Goal: Task Accomplishment & Management: Use online tool/utility

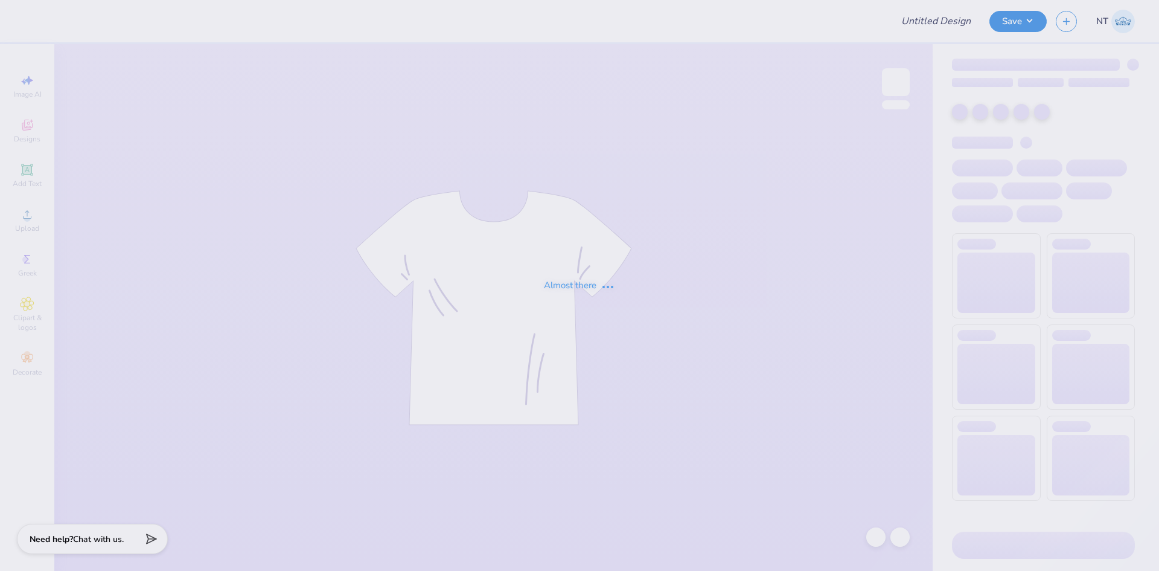
type input "Fall Rush 2025 polos"
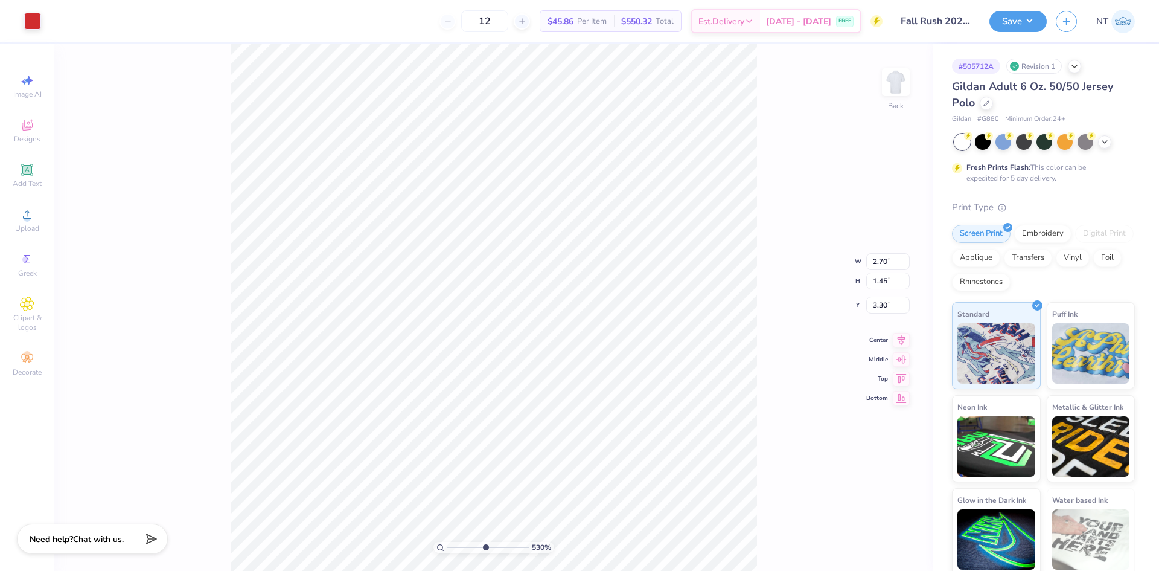
type input "5.2989063711311"
type input "3.32"
type input "2.71964205036602"
click at [888, 252] on input "2.70" at bounding box center [888, 251] width 43 height 17
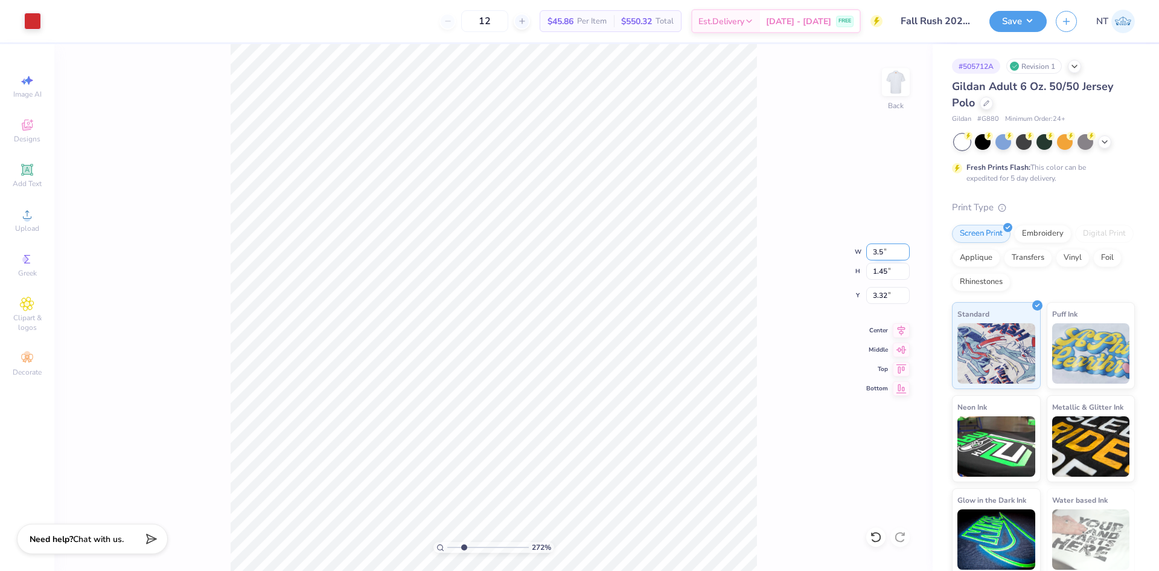
type input "3.5"
type input "2.71964205036602"
type input "3.50"
type input "1.89"
click at [872, 289] on input "3.11" at bounding box center [888, 295] width 43 height 17
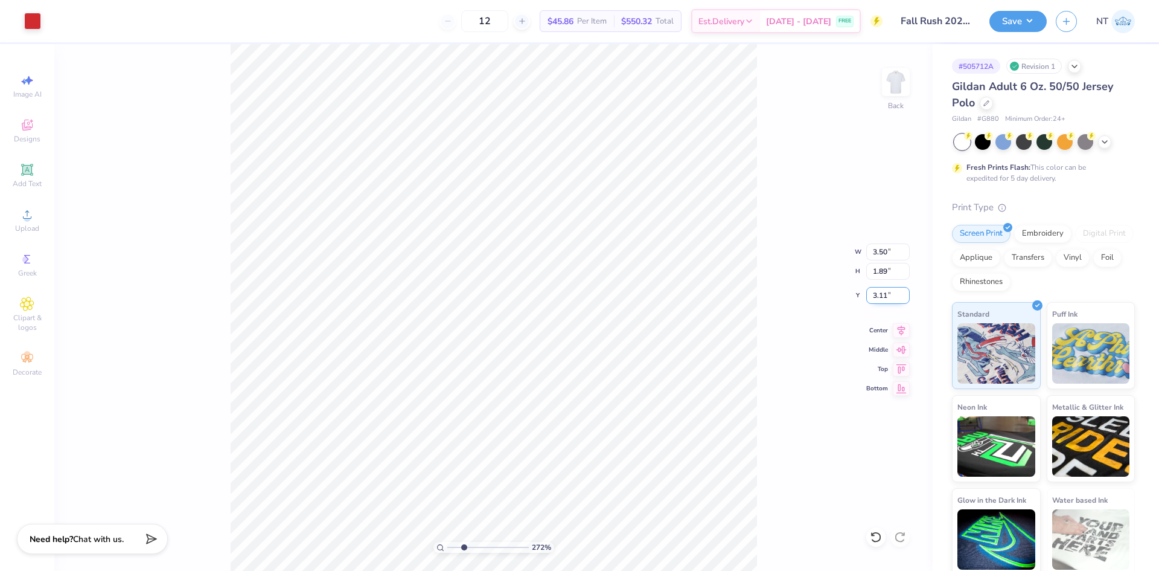
click at [875, 292] on input "3.11" at bounding box center [888, 295] width 43 height 17
type input "3"
type input "2.71964205036602"
type input "3.00"
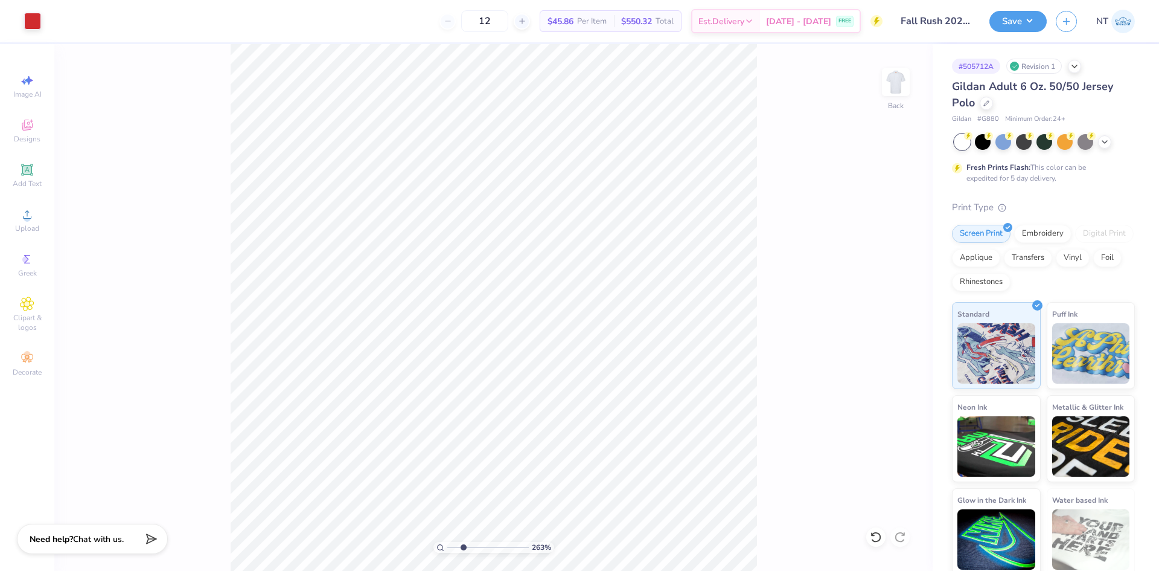
click at [780, 447] on div "263 % Back" at bounding box center [493, 307] width 879 height 527
click at [896, 89] on img at bounding box center [896, 82] width 48 height 48
click at [900, 80] on img at bounding box center [896, 82] width 48 height 48
click at [31, 21] on div at bounding box center [32, 19] width 17 height 17
type input "7.16411833561626"
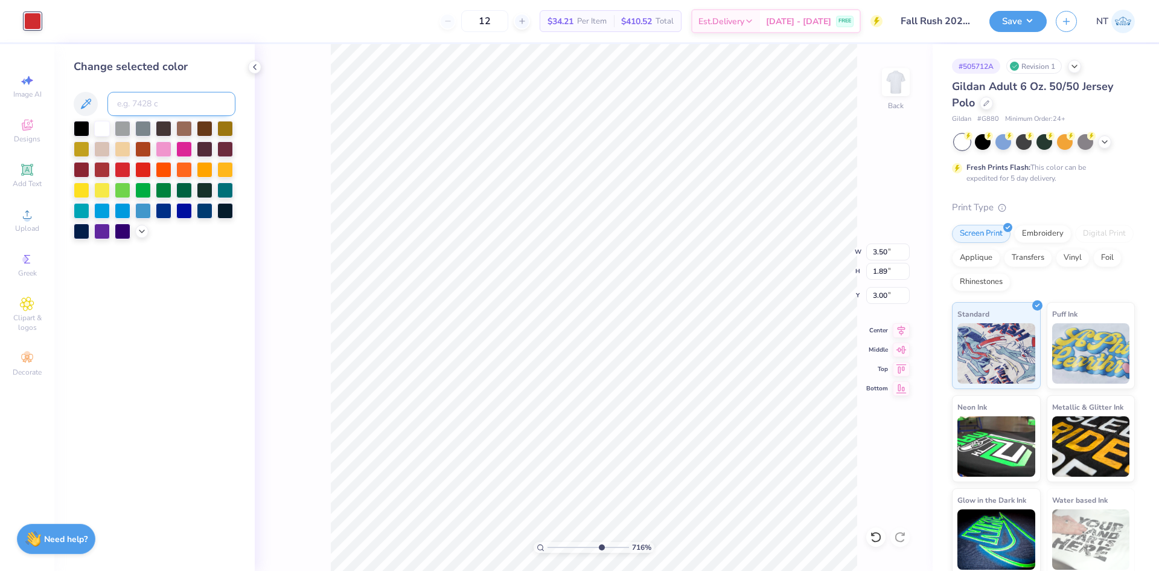
click at [159, 104] on input at bounding box center [171, 104] width 128 height 24
type input "186"
type input "7.16411833561626"
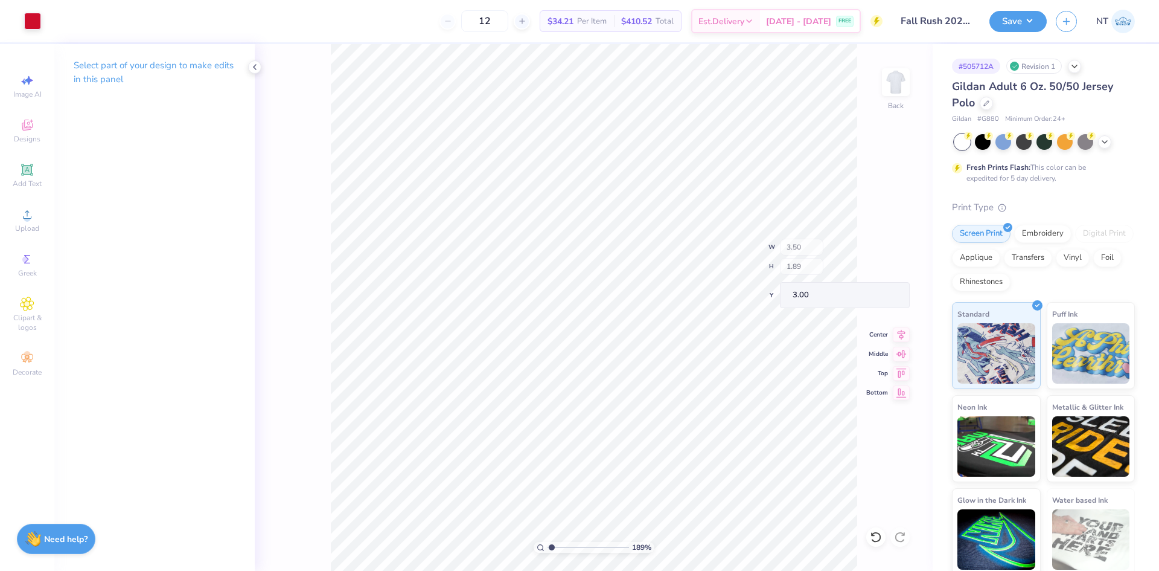
type input "1"
click at [901, 75] on img at bounding box center [896, 82] width 48 height 48
drag, startPoint x: 3, startPoint y: 228, endPoint x: 28, endPoint y: 225, distance: 25.0
click at [5, 228] on div "Image AI Designs Add Text Upload Greek Clipart & logos Decorate" at bounding box center [27, 307] width 54 height 527
click at [33, 224] on span "Upload" at bounding box center [27, 228] width 24 height 10
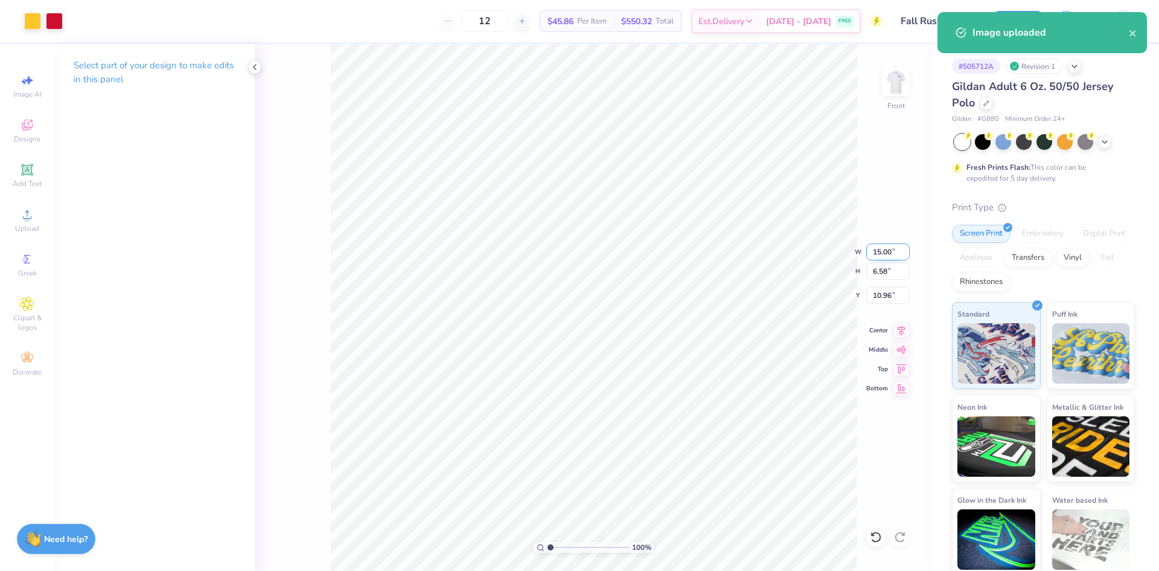
click at [884, 248] on input "15.00" at bounding box center [888, 251] width 43 height 17
type input "2.00"
type input "0.88"
type input "13.81"
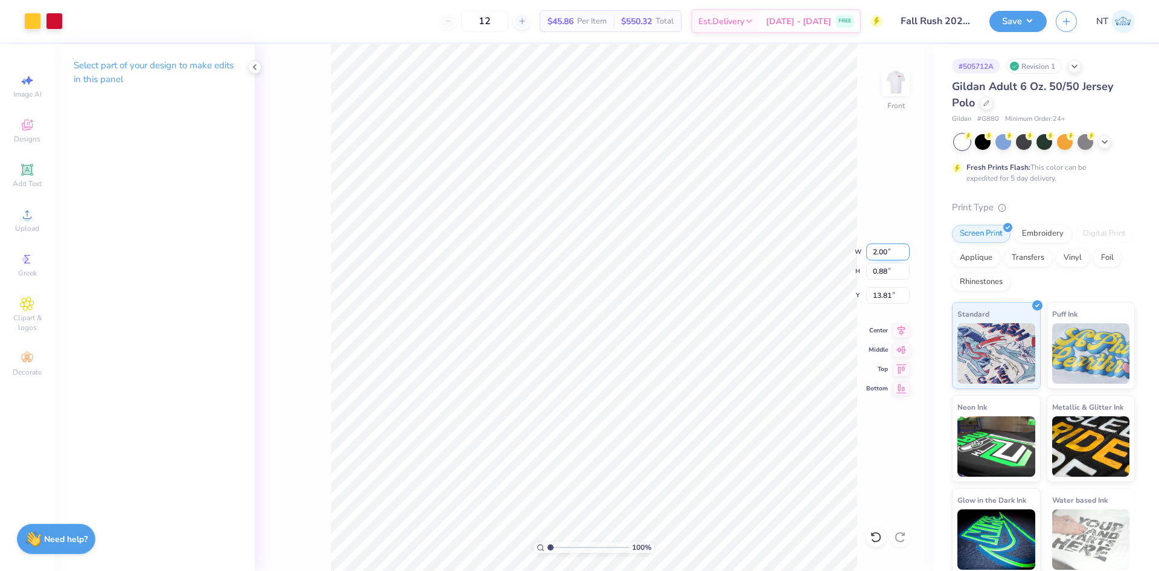
click at [884, 248] on input "2.00" at bounding box center [888, 251] width 43 height 17
type input "3.00"
type input "1.32"
type input "13.59"
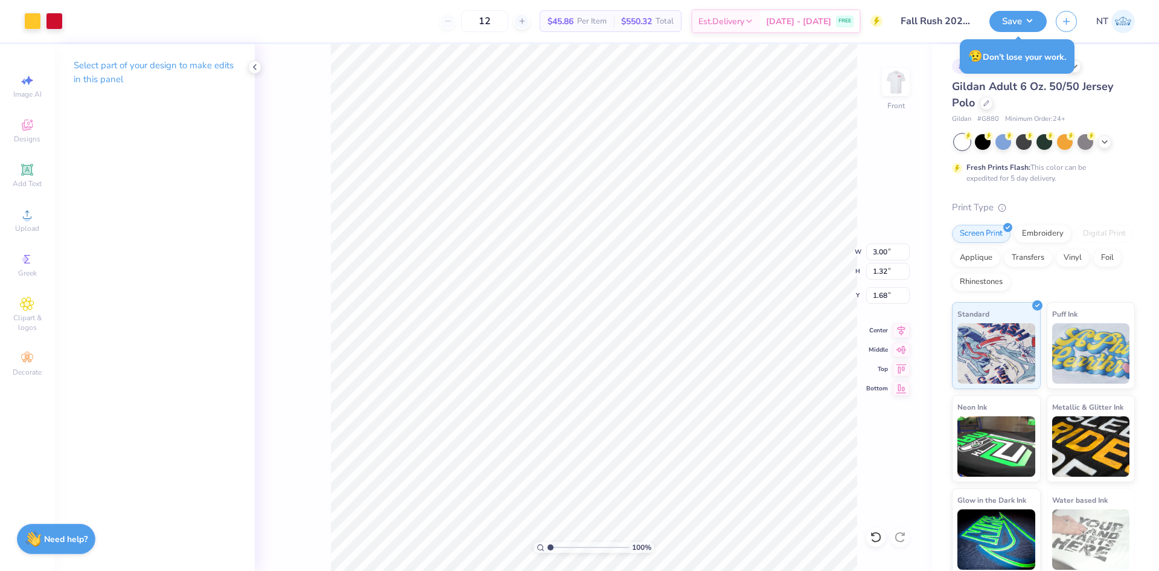
type input "1.68"
type input "2.30193535337791"
click at [873, 293] on input "1.68" at bounding box center [888, 295] width 43 height 17
type input "1.5"
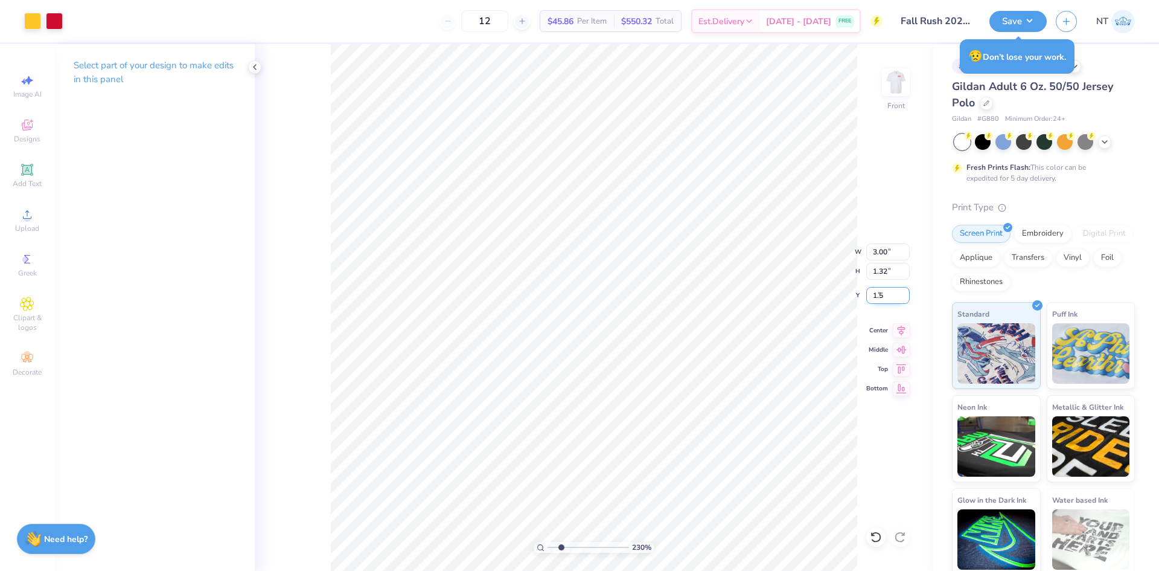
type input "2.30193535337791"
click at [873, 293] on input "1.50" at bounding box center [888, 295] width 43 height 17
type input "2"
type input "2.30193535337791"
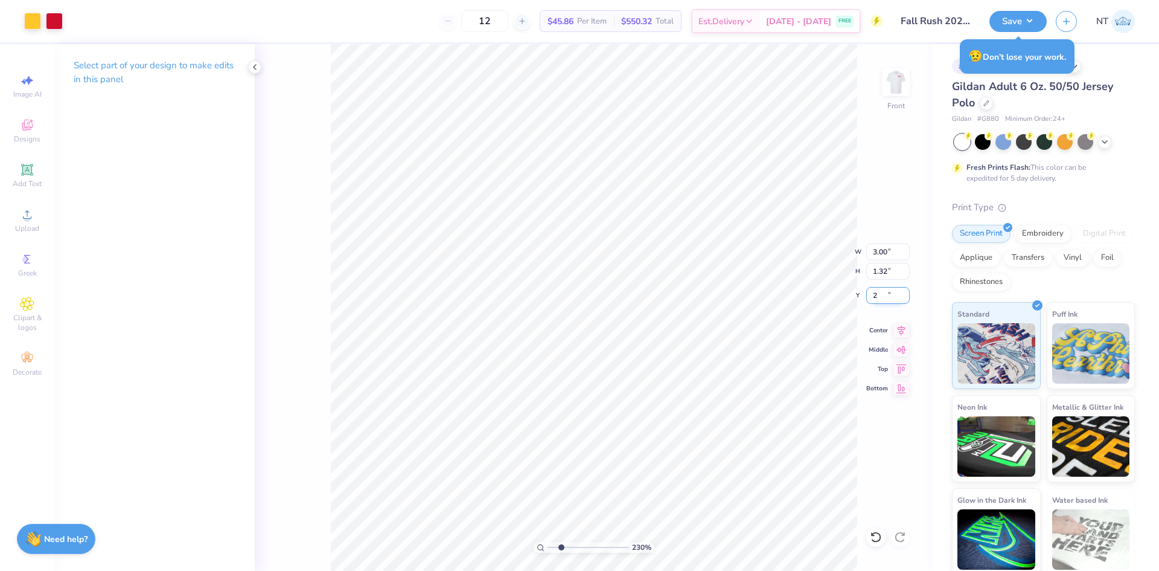
type input "2.00"
type input "2.30193535337791"
click at [877, 287] on input "2.00" at bounding box center [888, 295] width 43 height 17
type input "1.5"
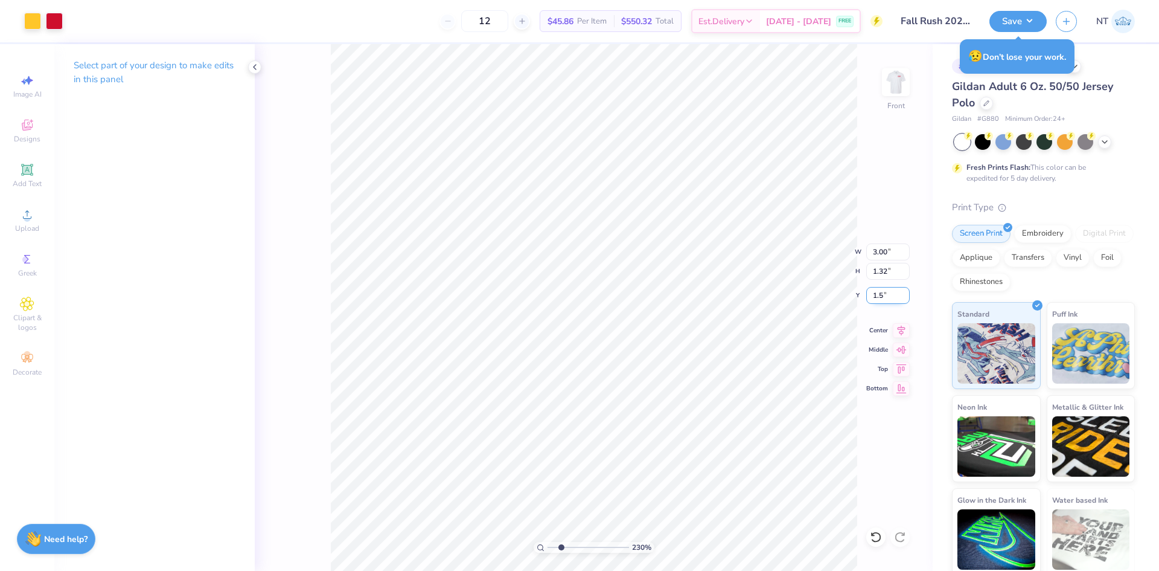
type input "2.30193535337791"
type input "1.50"
type input "7.39645288211908"
click at [875, 291] on input "1.46" at bounding box center [888, 295] width 43 height 17
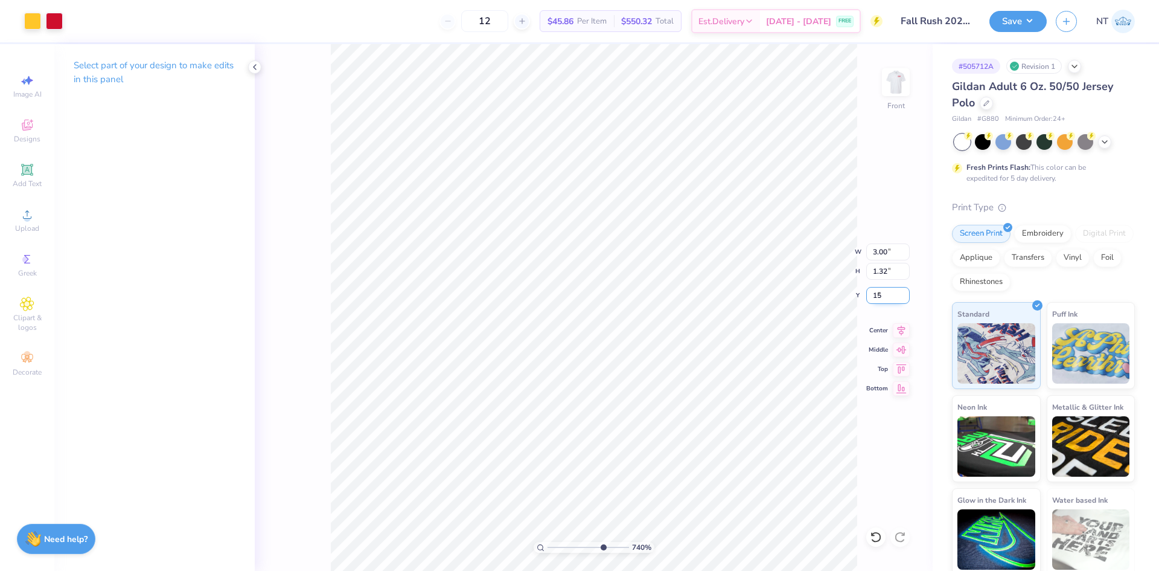
type input "15"
type input "7.39645288211908"
click at [875, 291] on input "15.00" at bounding box center [888, 295] width 43 height 17
type input "1.5"
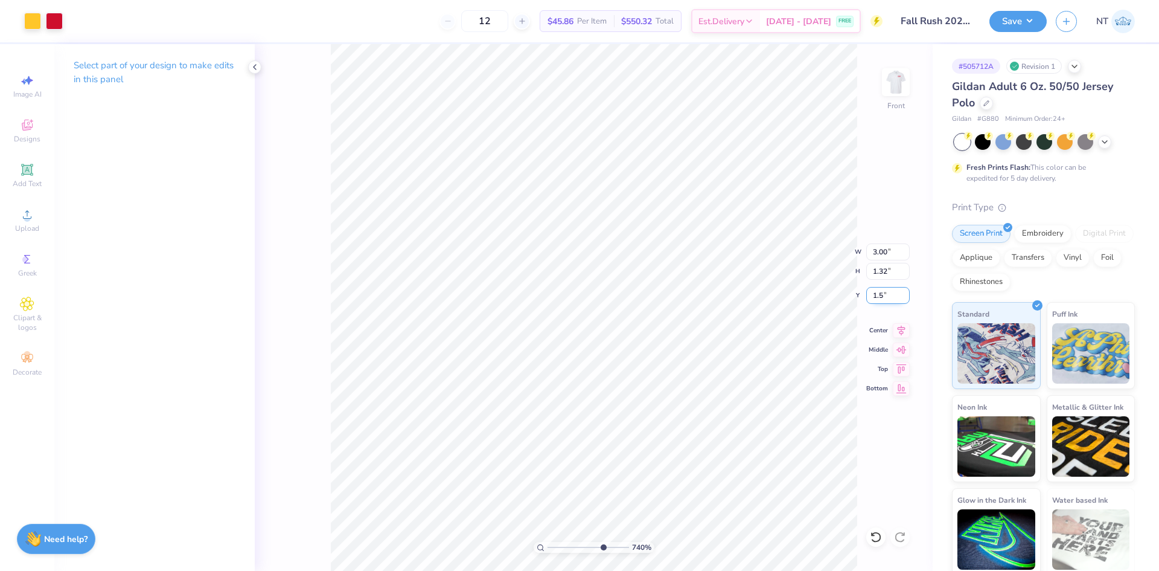
type input "7.39645288211908"
type input "1.50"
click at [903, 328] on icon at bounding box center [901, 328] width 17 height 14
type input "1"
click at [875, 293] on input "1.50" at bounding box center [888, 295] width 43 height 17
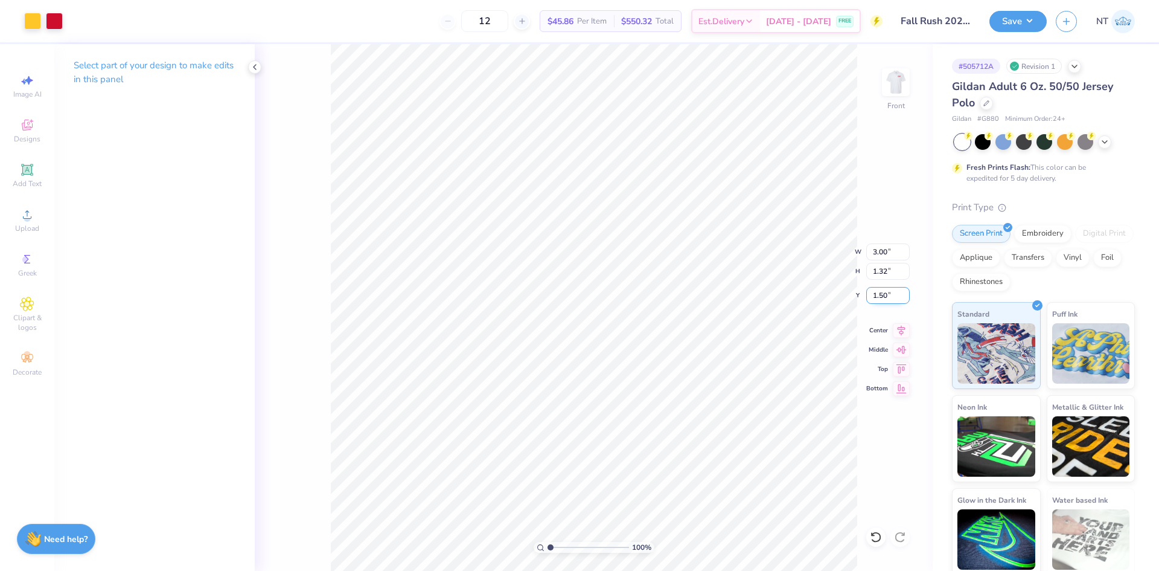
click at [875, 293] on input "1.50" at bounding box center [888, 295] width 43 height 17
type input "1.00"
click at [868, 289] on input "1.00" at bounding box center [888, 295] width 43 height 17
type input "1.50"
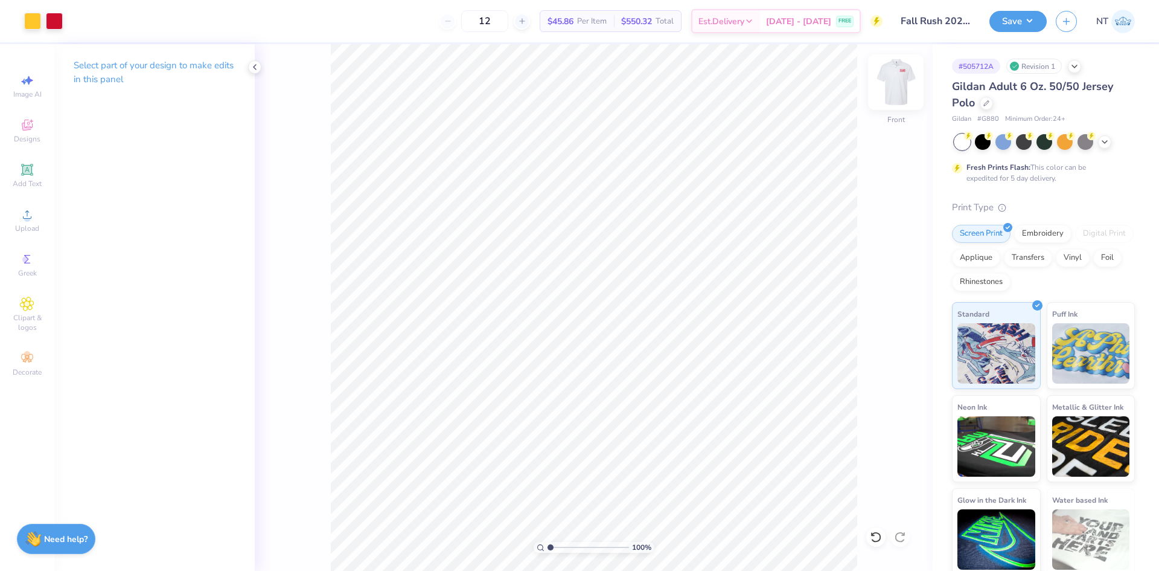
click at [894, 91] on img at bounding box center [896, 82] width 48 height 48
click at [890, 79] on img at bounding box center [896, 82] width 48 height 48
drag, startPoint x: 899, startPoint y: 85, endPoint x: 909, endPoint y: 133, distance: 49.4
click at [900, 85] on img at bounding box center [896, 82] width 24 height 24
click at [888, 94] on img at bounding box center [896, 82] width 48 height 48
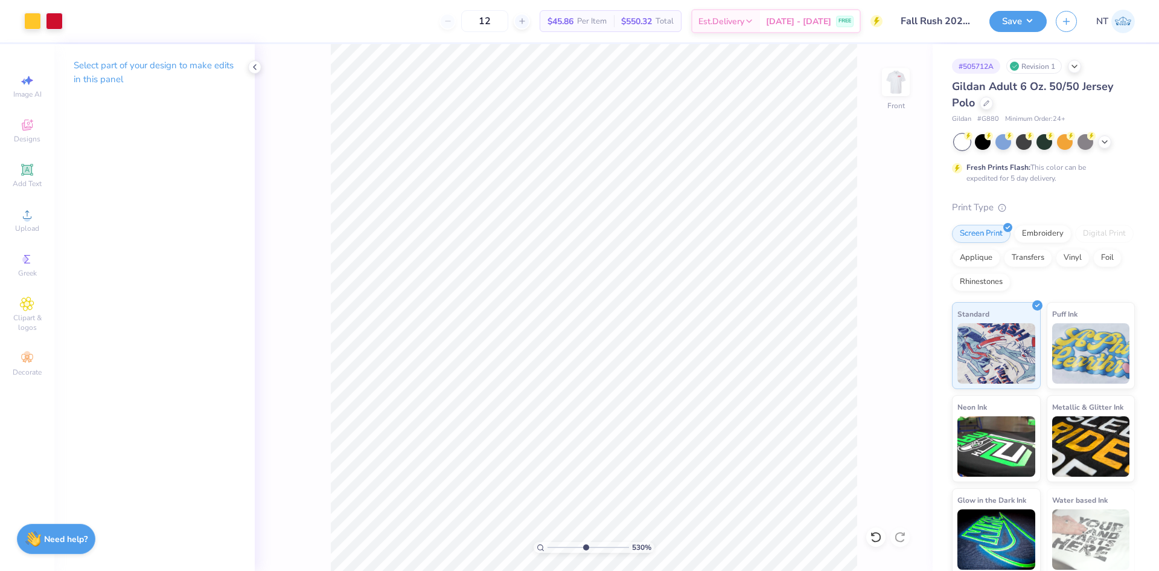
drag, startPoint x: 899, startPoint y: 88, endPoint x: 916, endPoint y: 147, distance: 61.0
click at [899, 88] on img at bounding box center [896, 82] width 24 height 24
click at [897, 69] on img at bounding box center [896, 82] width 48 height 48
click at [895, 89] on img at bounding box center [896, 82] width 48 height 48
click at [900, 79] on img at bounding box center [896, 82] width 48 height 48
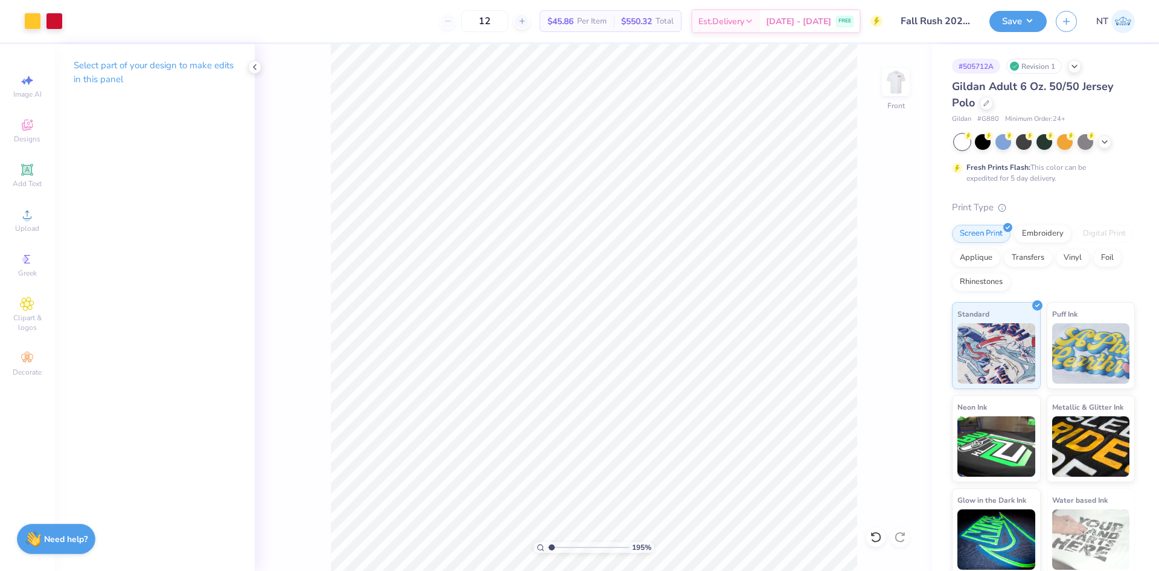
type input "1"
click at [893, 89] on img at bounding box center [896, 82] width 48 height 48
click at [906, 80] on img at bounding box center [896, 82] width 48 height 48
click at [1016, 24] on button "Save" at bounding box center [1018, 19] width 57 height 21
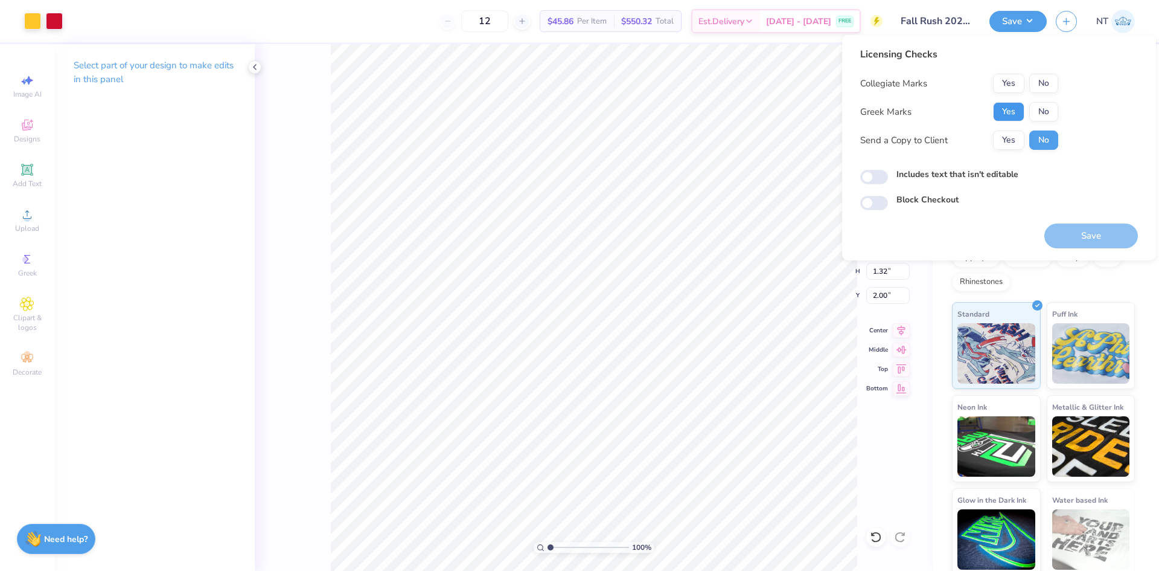
click at [1013, 118] on button "Yes" at bounding box center [1008, 111] width 31 height 19
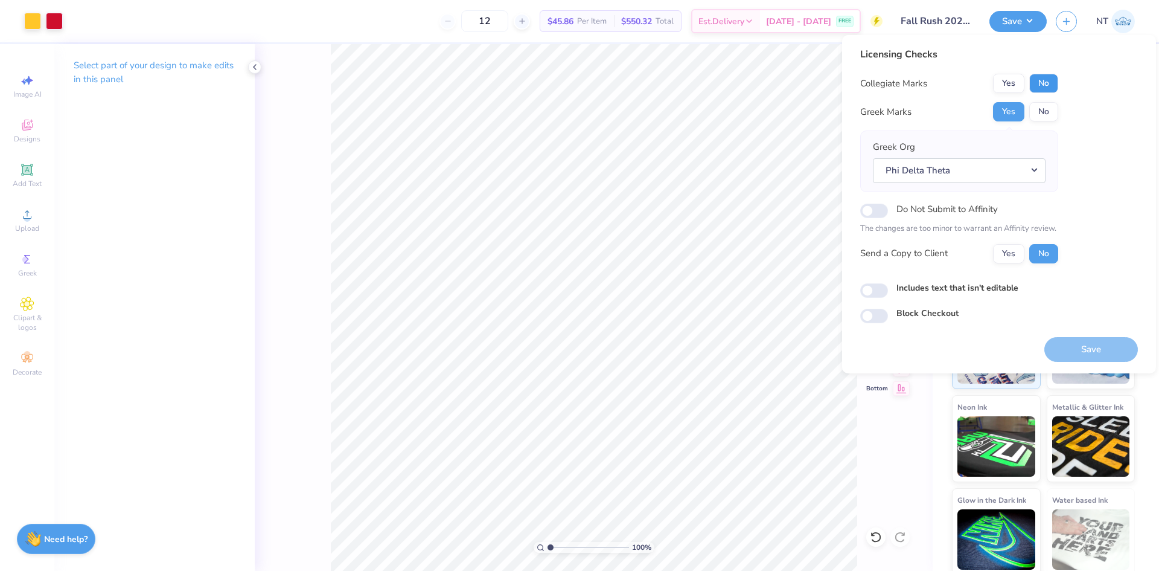
click at [1040, 91] on button "No" at bounding box center [1044, 83] width 29 height 19
click at [958, 290] on label "Includes text that isn't editable" at bounding box center [958, 287] width 122 height 13
click at [888, 290] on input "Includes text that isn't editable" at bounding box center [875, 290] width 28 height 14
checkbox input "true"
click at [1065, 344] on button "Save" at bounding box center [1092, 349] width 94 height 25
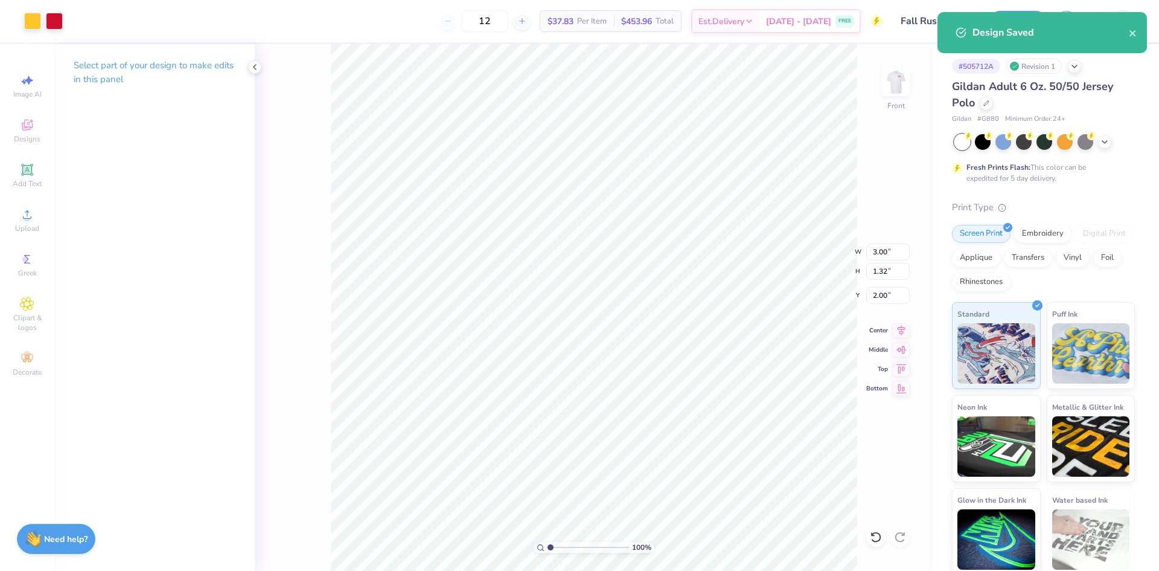
click at [1128, 40] on div "Design Saved" at bounding box center [1043, 32] width 210 height 41
click at [1141, 29] on div "Design Saved" at bounding box center [1043, 32] width 210 height 41
click at [1138, 33] on div "Design Saved" at bounding box center [1043, 32] width 210 height 41
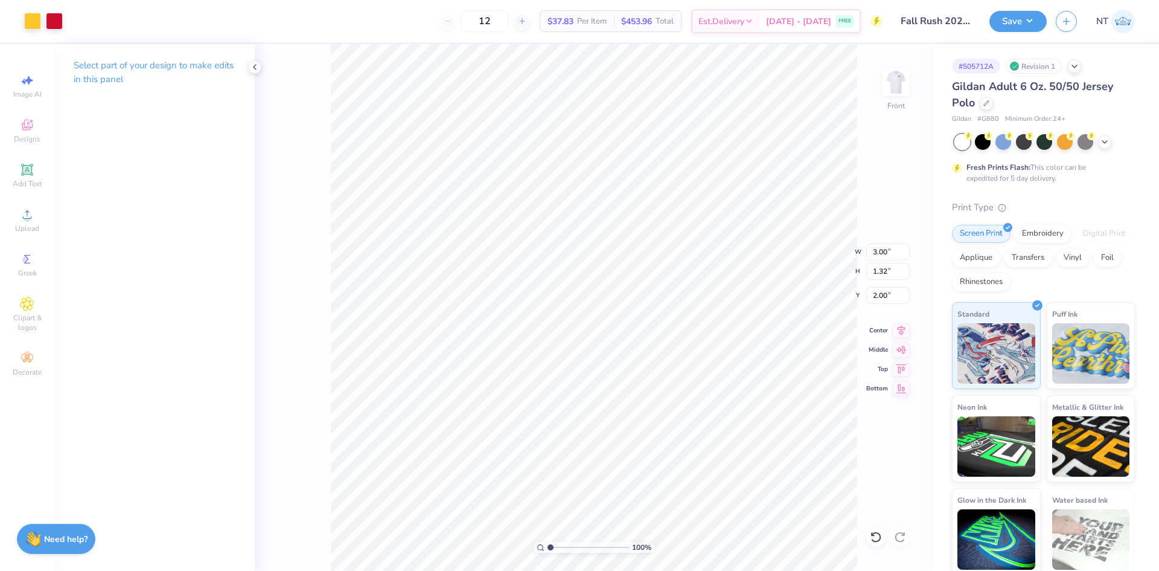
drag, startPoint x: 1138, startPoint y: 35, endPoint x: 1134, endPoint y: 41, distance: 7.0
click at [1137, 35] on div "Design Saved" at bounding box center [1042, 37] width 214 height 55
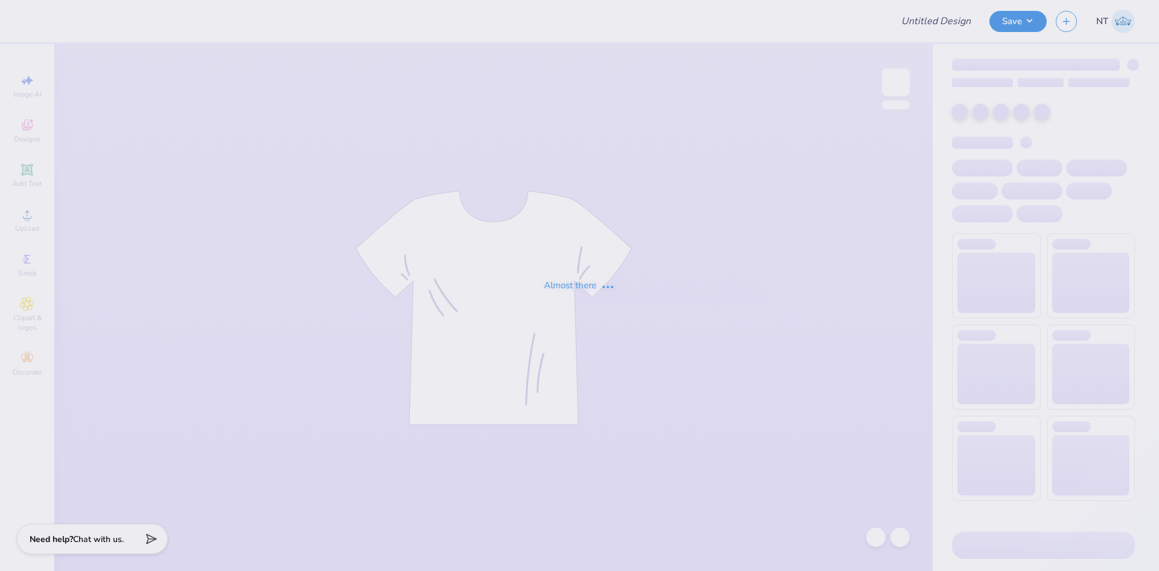
type input "Theta Chi Fall Rush gambling option"
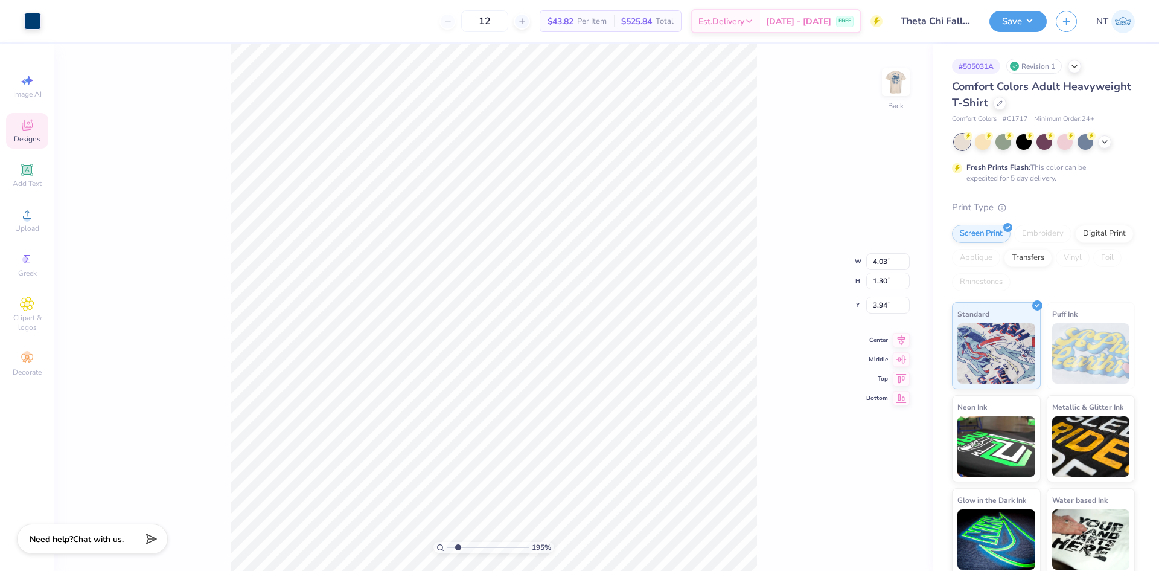
type input "2.71964205036602"
click at [874, 298] on input "3.94" at bounding box center [888, 305] width 43 height 17
type input "3"
type input "2.71964205036602"
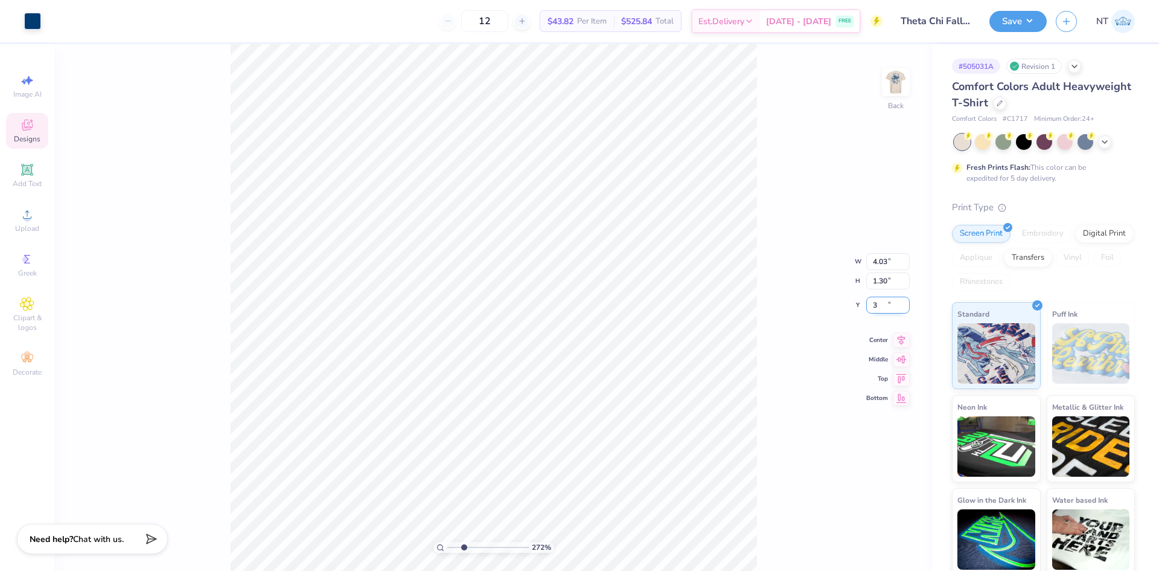
type input "3.00"
type input "2.71964205036602"
click at [877, 250] on input "4.03" at bounding box center [888, 251] width 43 height 17
type input "3.5"
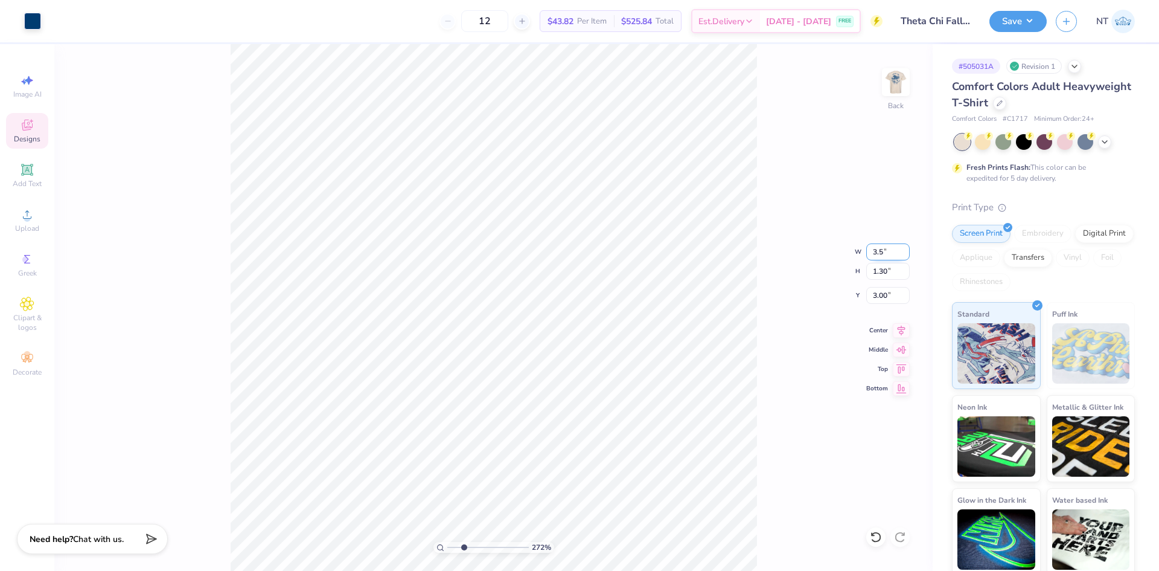
type input "2.71964205036602"
type input "3.50"
type input "1.13"
click at [879, 294] on input "3.08" at bounding box center [888, 295] width 43 height 17
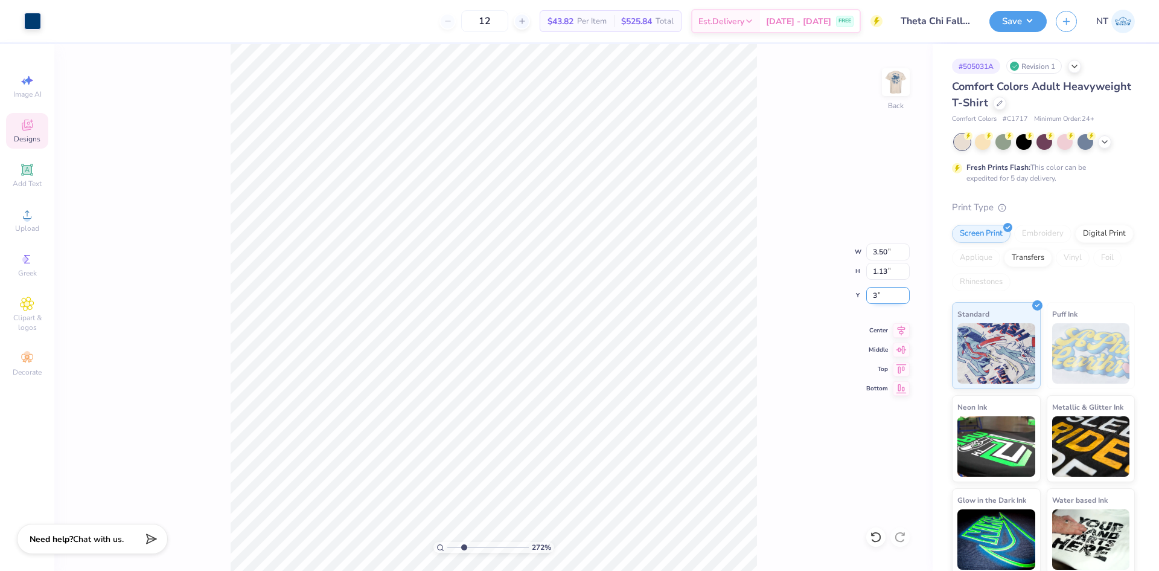
type input "3"
type input "2.71964205036602"
type input "3.00"
click at [900, 87] on img at bounding box center [896, 82] width 48 height 48
click at [558, 460] on li "Ungroup" at bounding box center [572, 462] width 95 height 24
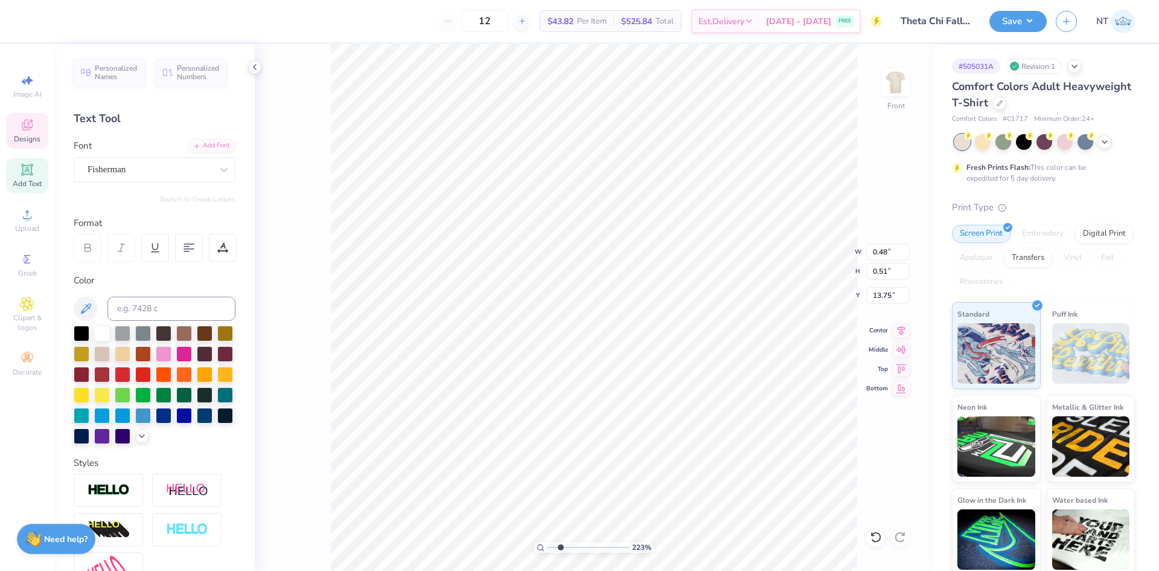
type input "2.22962784125967"
type input "9.94"
click at [583, 441] on li "Group" at bounding box center [602, 438] width 95 height 24
type input "1.35199941909655"
click at [880, 298] on input "2.36" at bounding box center [888, 295] width 43 height 17
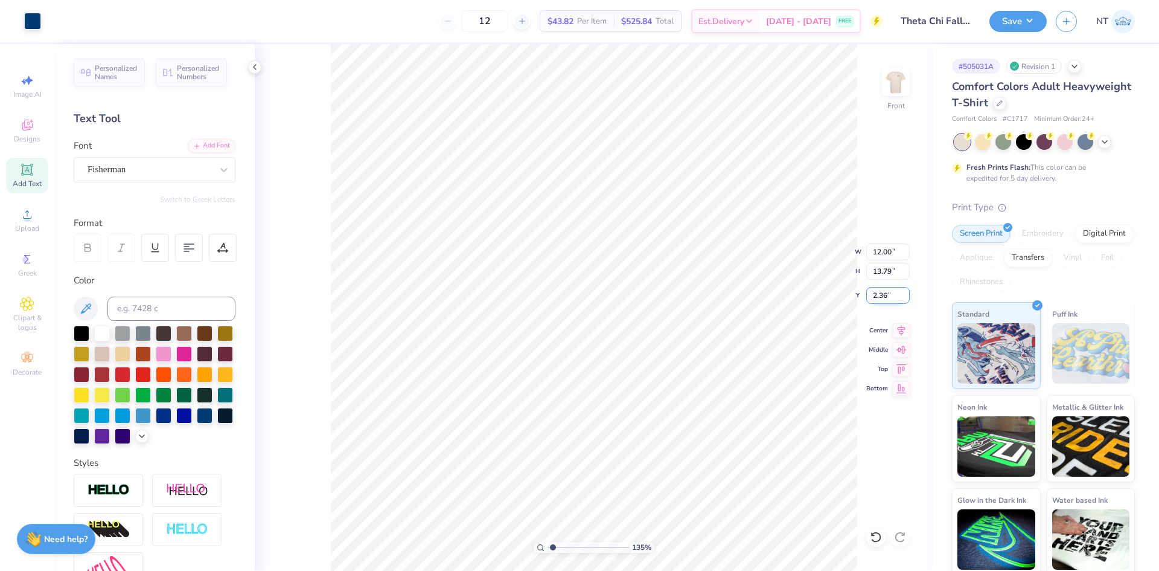
click at [880, 298] on input "2.36" at bounding box center [888, 295] width 43 height 17
type input "3"
type input "1.35199941909655"
type input "3.00"
click at [898, 83] on img at bounding box center [896, 82] width 48 height 48
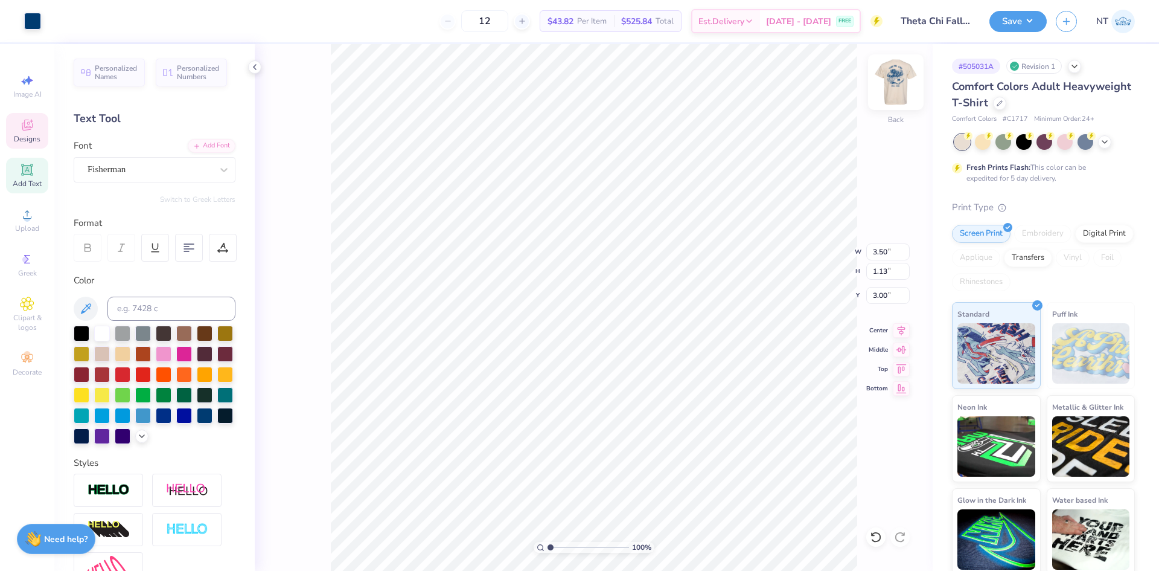
click at [902, 86] on img at bounding box center [896, 82] width 48 height 48
type input "1"
click at [893, 77] on img at bounding box center [896, 82] width 48 height 48
click at [904, 78] on img at bounding box center [896, 82] width 48 height 48
click at [891, 72] on img at bounding box center [896, 82] width 48 height 48
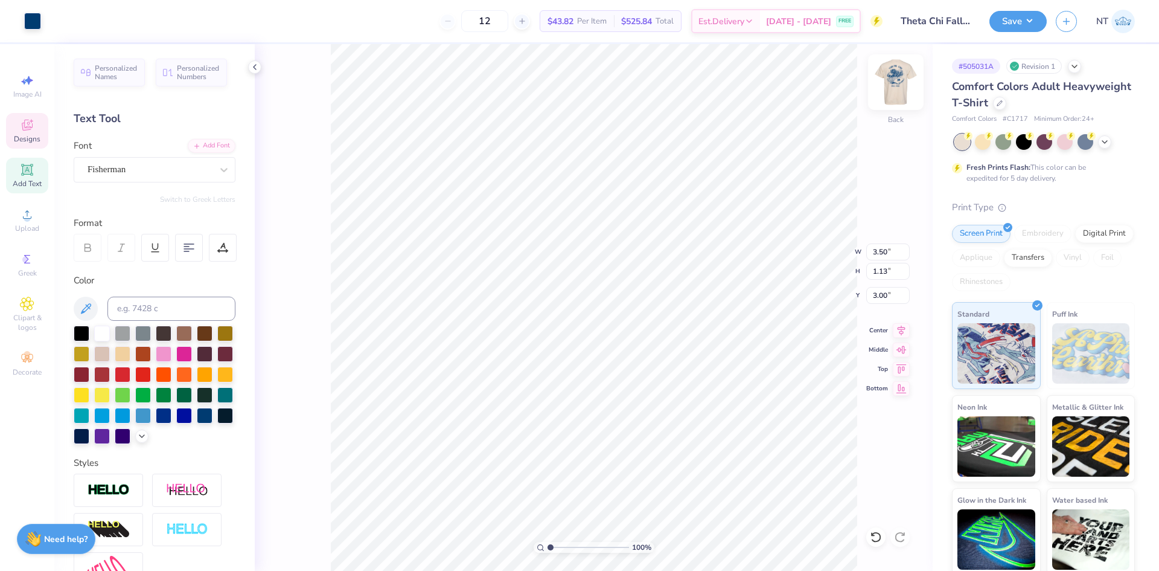
click at [909, 85] on img at bounding box center [896, 82] width 48 height 48
click at [903, 82] on img at bounding box center [896, 82] width 48 height 48
click at [900, 82] on img at bounding box center [896, 82] width 48 height 48
click at [882, 260] on input "12.00" at bounding box center [888, 251] width 43 height 17
click at [876, 268] on input "13.79" at bounding box center [888, 271] width 43 height 17
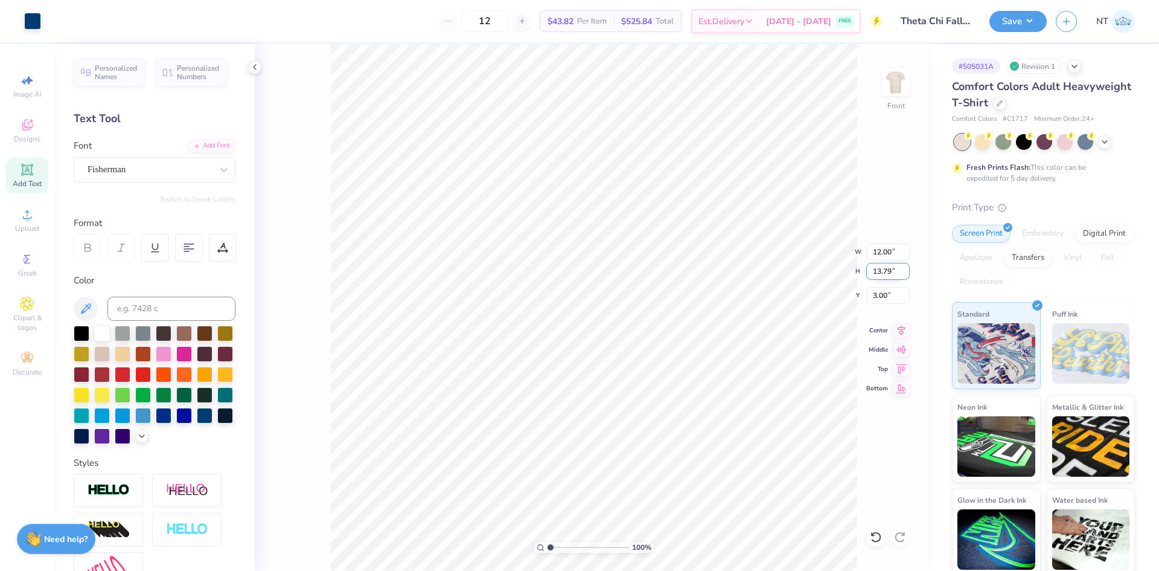
click at [876, 268] on input "13.79" at bounding box center [888, 271] width 43 height 17
type input "13"
type input "11.31"
type input "13.00"
click at [882, 293] on input "3.40" at bounding box center [888, 295] width 43 height 17
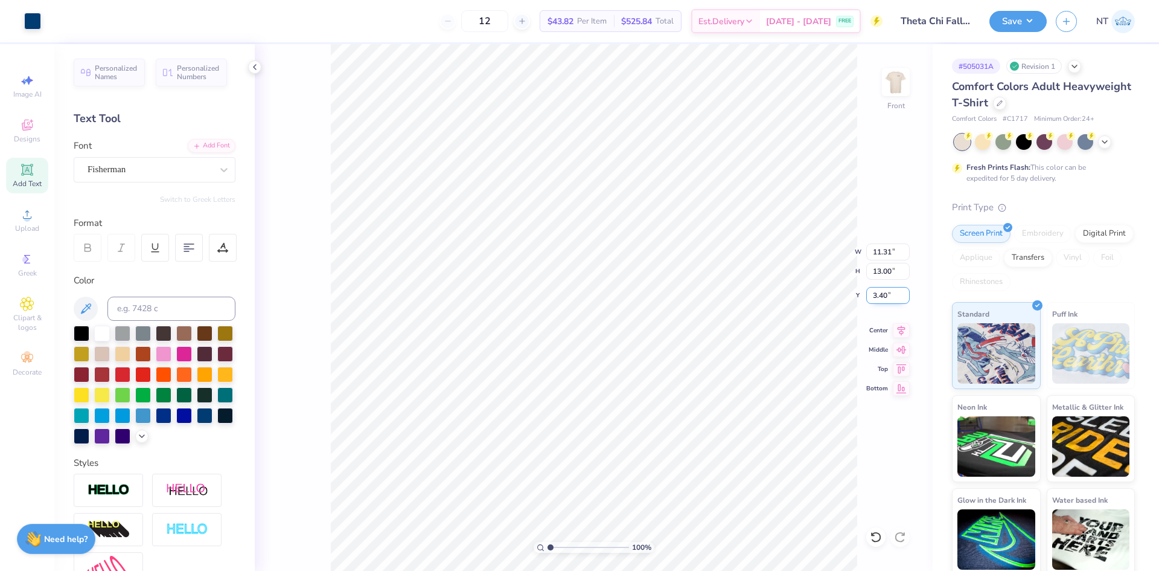
click at [882, 293] on input "3.40" at bounding box center [888, 295] width 43 height 17
type input "3.00"
click at [258, 65] on icon at bounding box center [255, 67] width 10 height 10
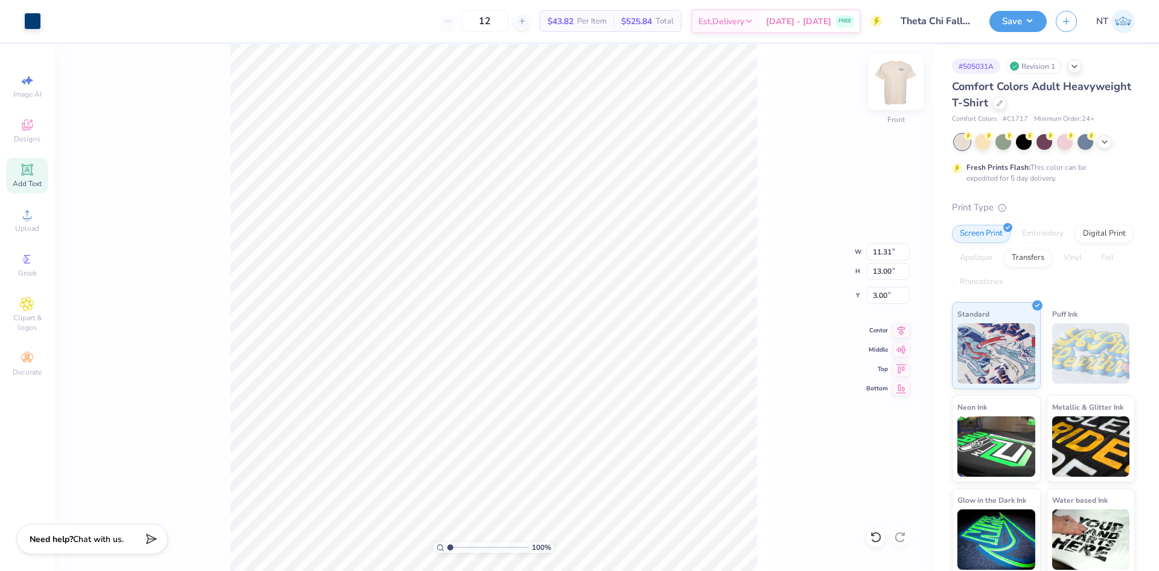
click at [889, 94] on img at bounding box center [896, 82] width 48 height 48
click at [923, 75] on div at bounding box center [896, 82] width 56 height 56
click at [1026, 19] on button "Save" at bounding box center [1018, 19] width 57 height 21
click at [999, 15] on button "Save" at bounding box center [1018, 19] width 57 height 21
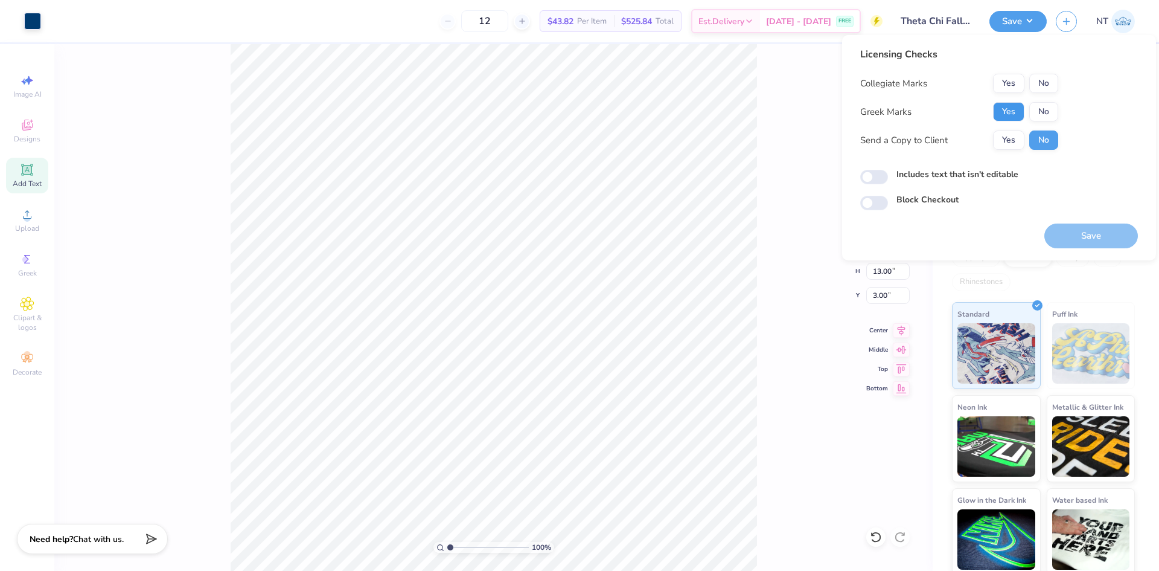
click at [1021, 102] on button "Yes" at bounding box center [1008, 111] width 31 height 19
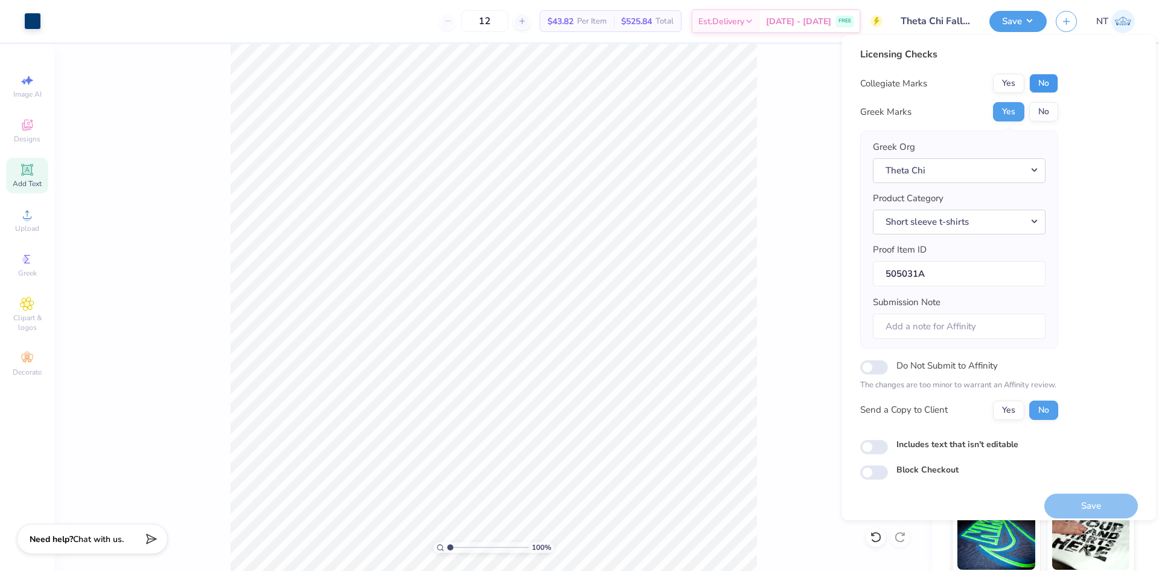
click at [1042, 76] on button "No" at bounding box center [1044, 83] width 29 height 19
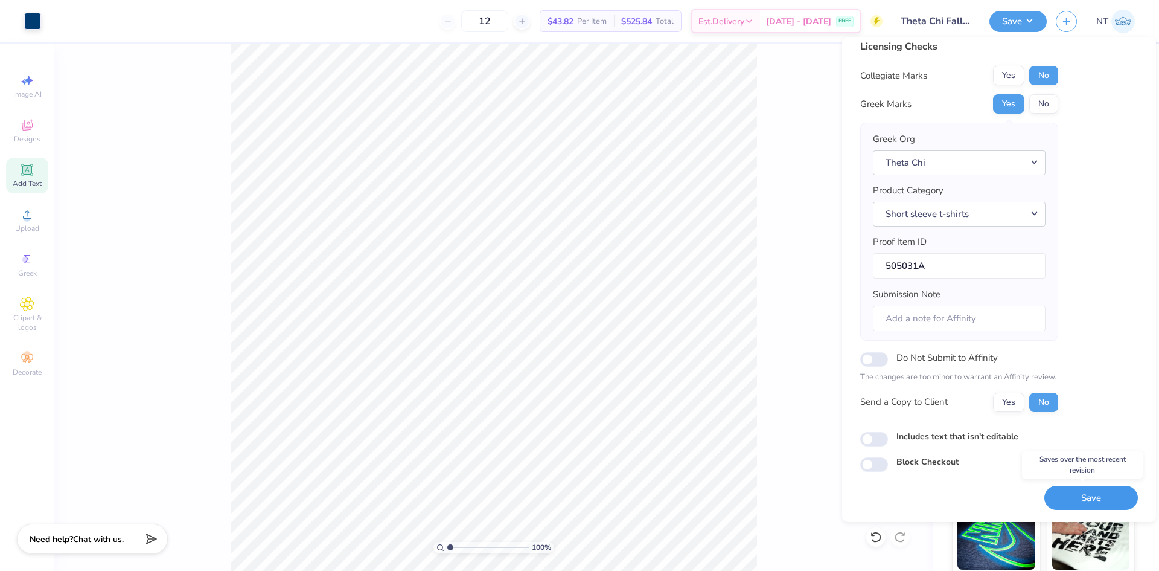
click at [1091, 505] on button "Save" at bounding box center [1092, 498] width 94 height 25
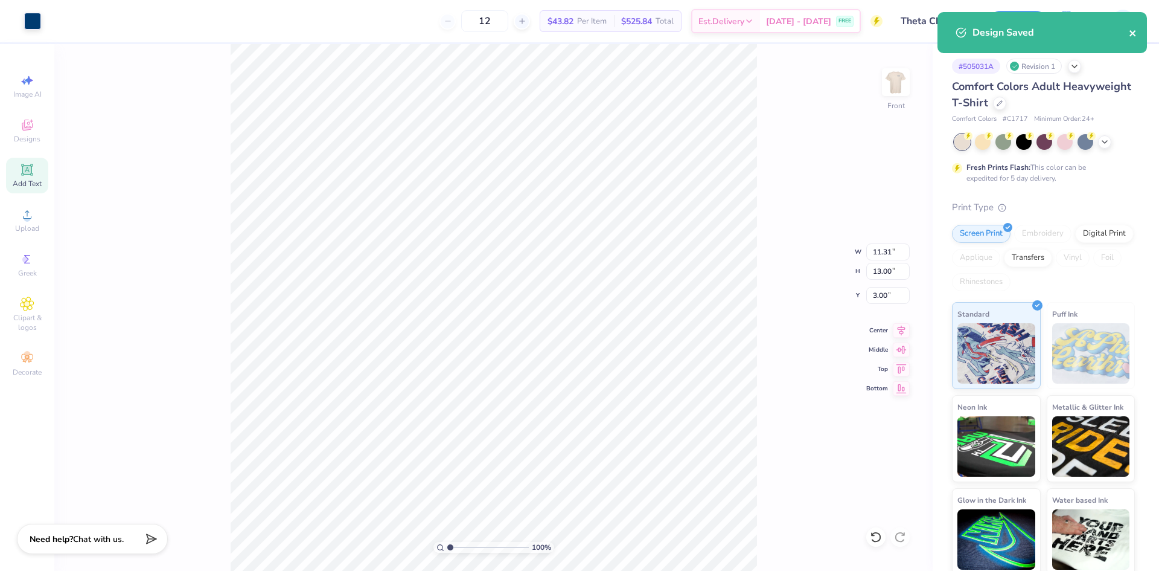
click at [1134, 36] on icon "close" at bounding box center [1133, 33] width 8 height 10
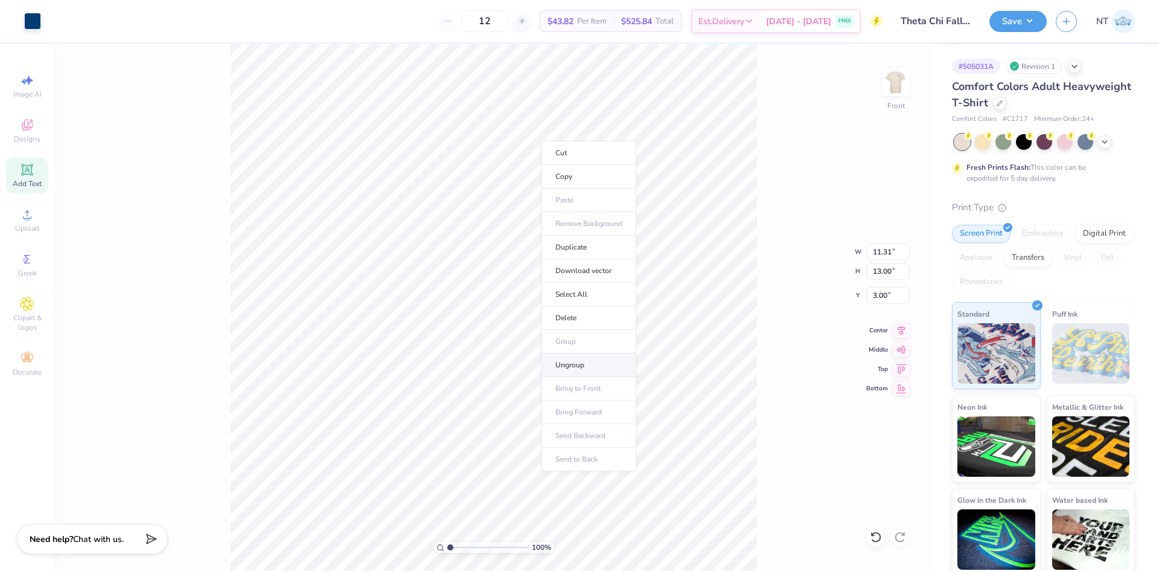
click at [591, 357] on li "Ungroup" at bounding box center [589, 365] width 95 height 24
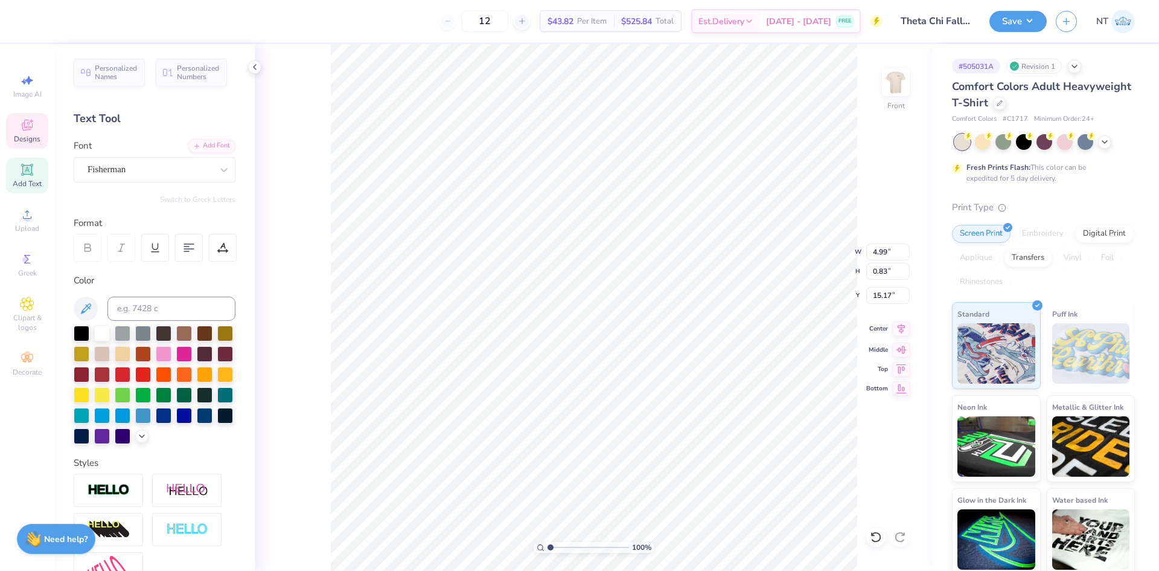
click at [896, 330] on icon at bounding box center [901, 328] width 17 height 14
type input "8.25"
type input "2.57"
type input "3.00"
click at [902, 330] on icon at bounding box center [901, 328] width 17 height 14
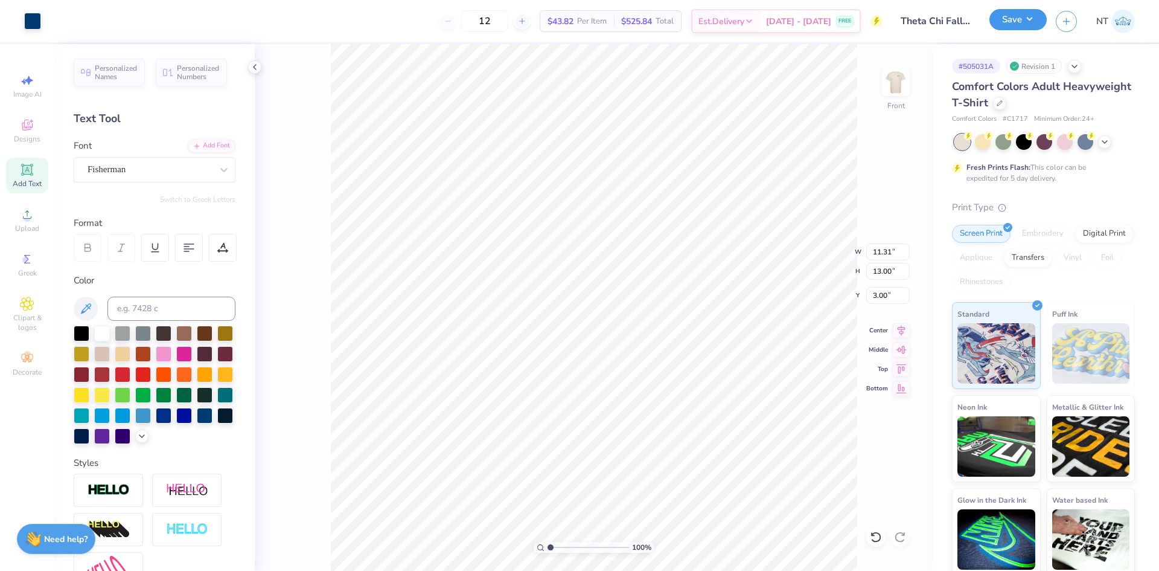
click at [1027, 22] on button "Save" at bounding box center [1018, 19] width 57 height 21
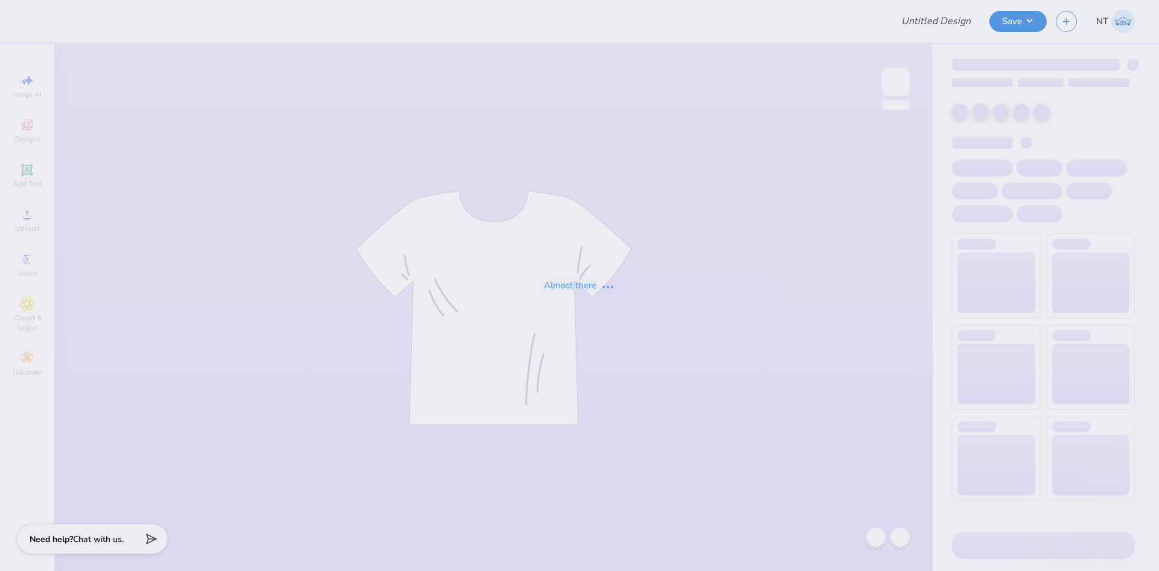
type input "Cassandra Moorman : Bowling Green State University"
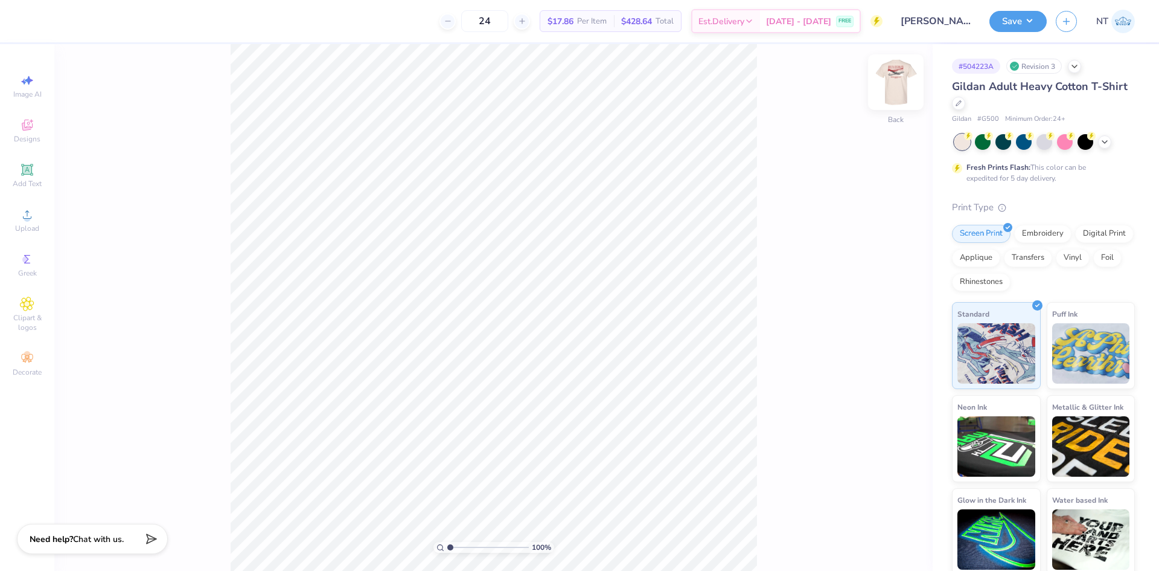
click at [896, 89] on img at bounding box center [896, 82] width 48 height 48
type input "1.18145891733022"
click at [876, 261] on input "10.82" at bounding box center [888, 261] width 43 height 17
type input "11"
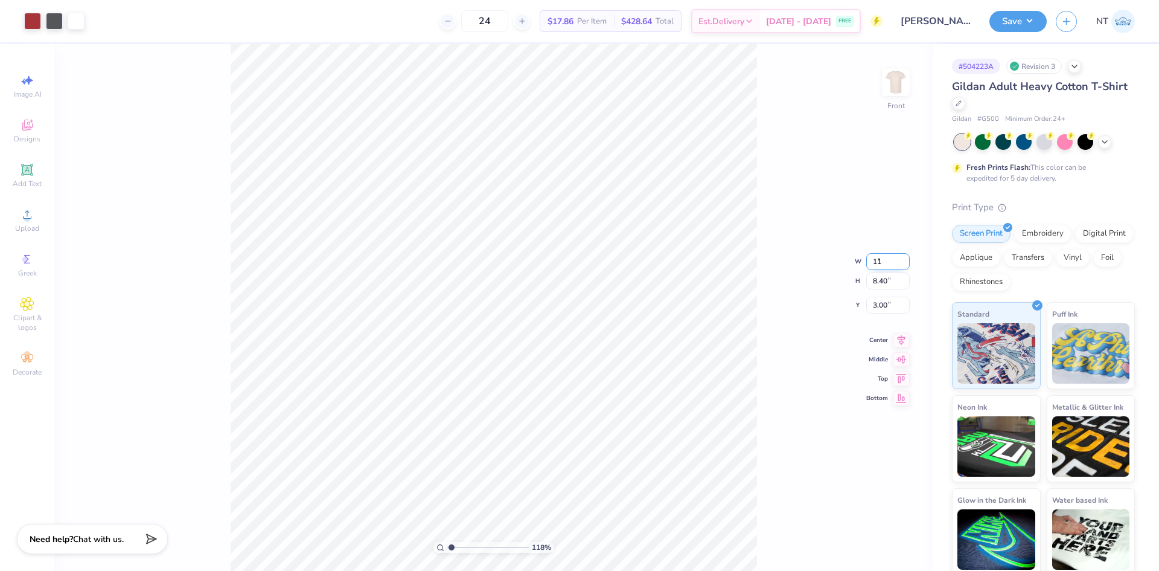
type input "1.18145891733022"
type input "11.00"
type input "8.54"
click at [874, 287] on input "2.93" at bounding box center [888, 295] width 43 height 17
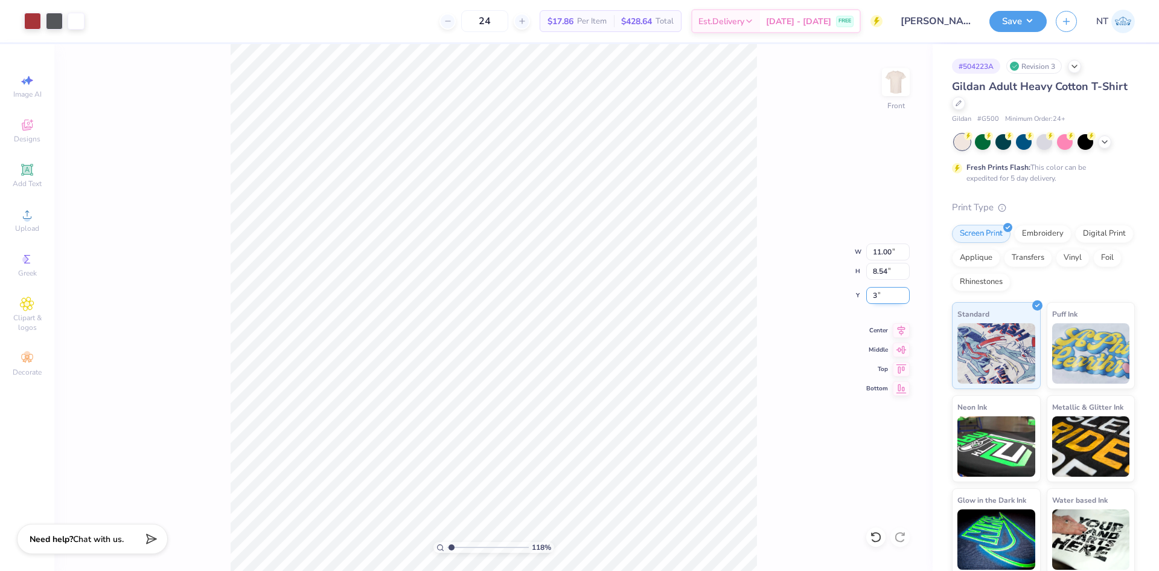
type input "3"
type input "1.18145891733022"
type input "3.00"
click at [908, 74] on img at bounding box center [896, 82] width 48 height 48
drag, startPoint x: 871, startPoint y: 91, endPoint x: 890, endPoint y: 89, distance: 18.8
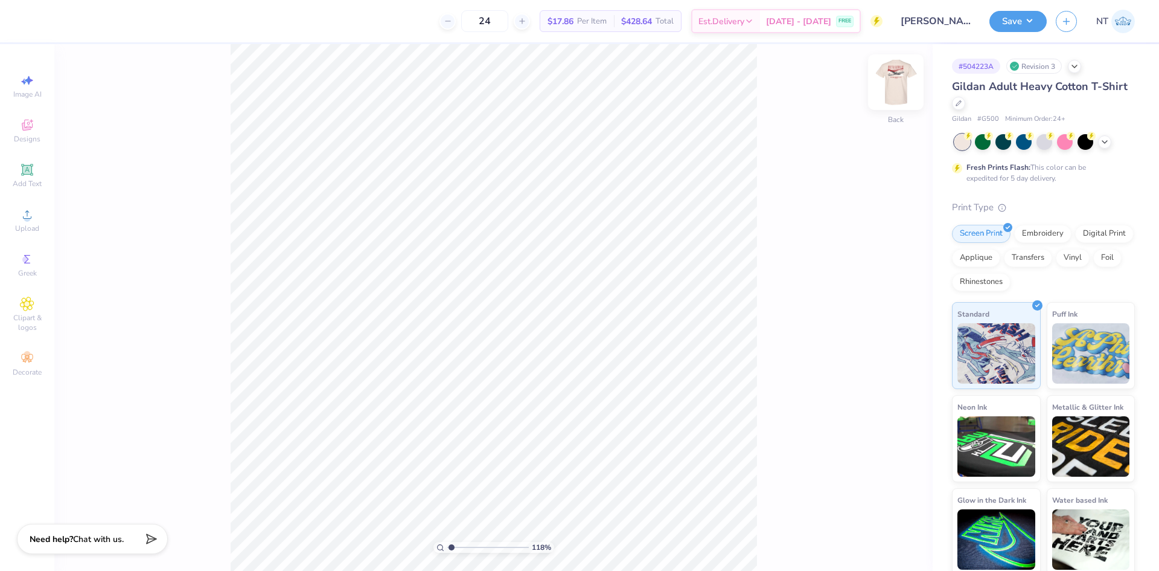
click at [875, 89] on div "118 % Back" at bounding box center [493, 307] width 879 height 527
click at [891, 88] on img at bounding box center [896, 82] width 48 height 48
click at [891, 88] on img at bounding box center [896, 82] width 24 height 24
click at [896, 75] on img at bounding box center [896, 82] width 48 height 48
click at [441, 440] on li "Ungroup" at bounding box center [459, 447] width 95 height 24
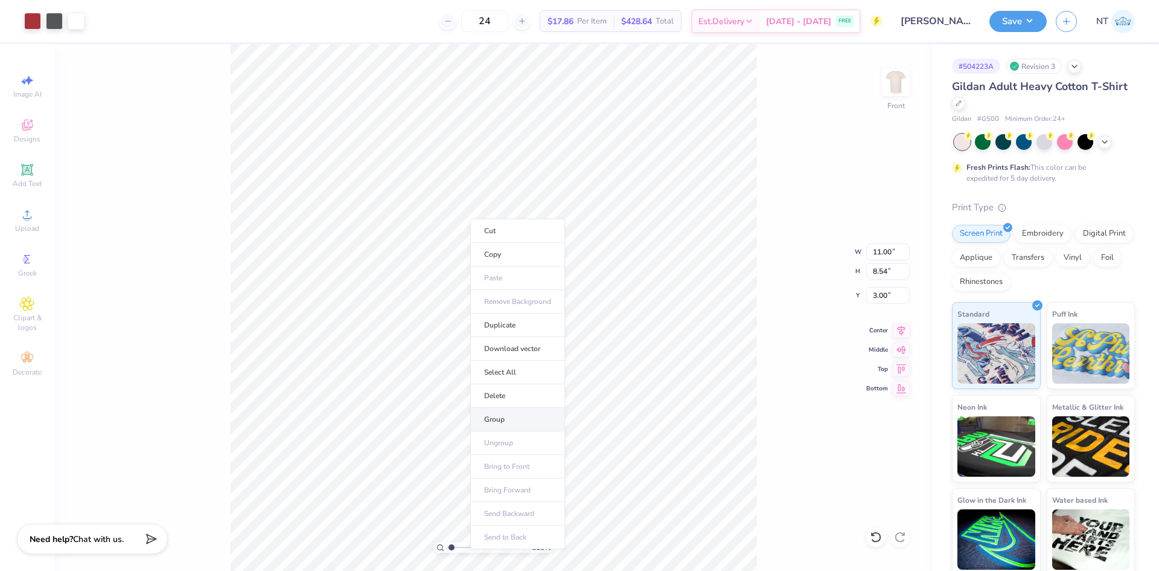
click at [503, 418] on li "Group" at bounding box center [517, 420] width 95 height 24
click at [893, 87] on img at bounding box center [896, 82] width 48 height 48
type input "1"
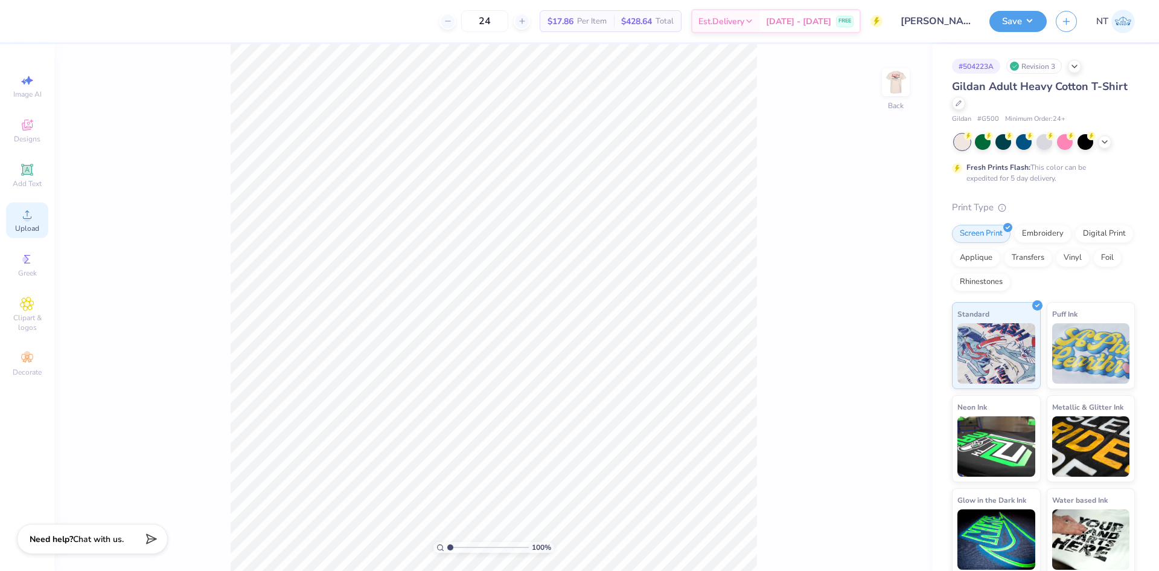
click at [26, 216] on circle at bounding box center [27, 218] width 7 height 7
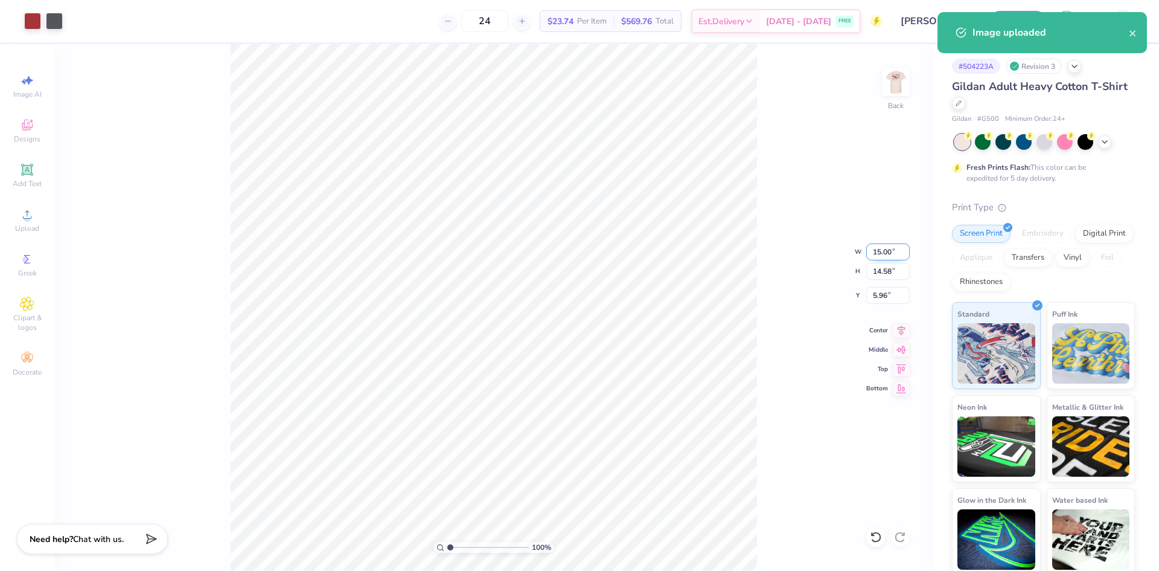
click at [882, 247] on input "15.00" at bounding box center [888, 251] width 43 height 17
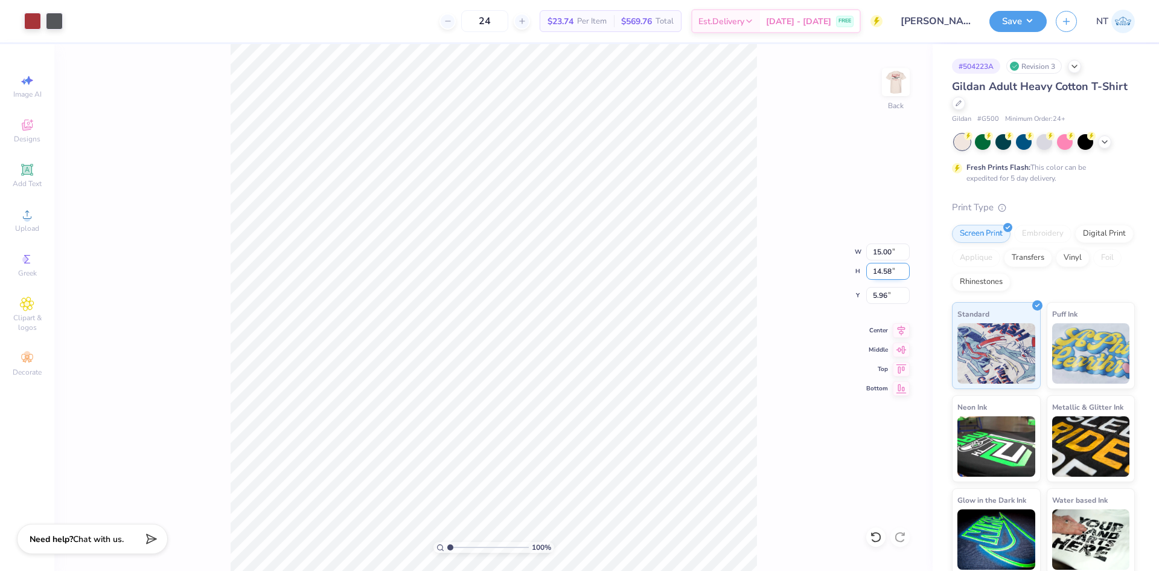
click at [875, 268] on input "14.58" at bounding box center [888, 271] width 43 height 17
type input "3.5"
type input "3.60"
type input "3.50"
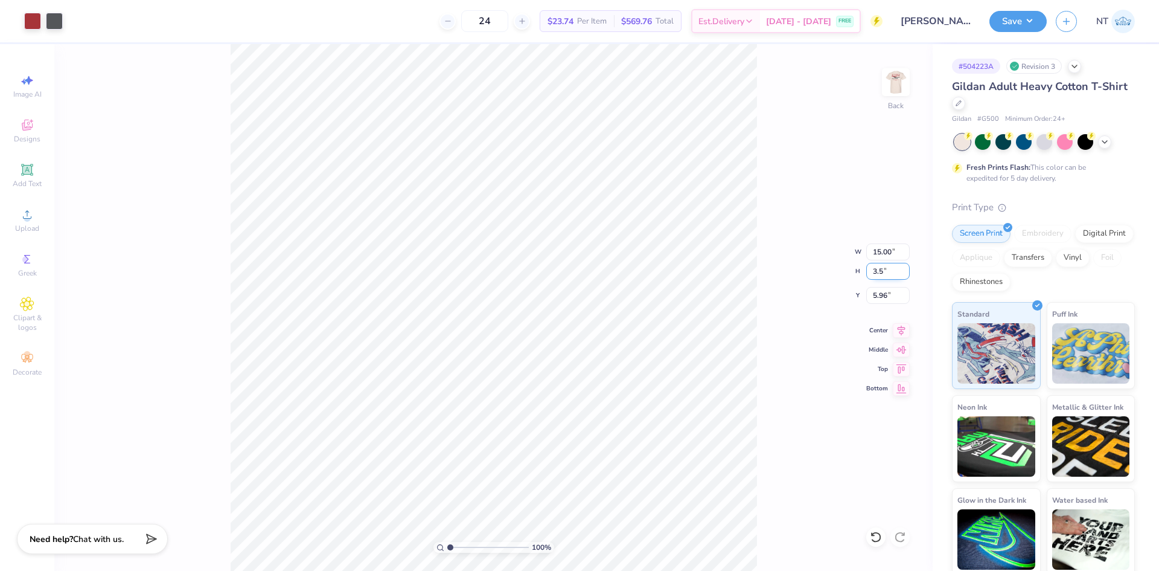
type input "11.50"
click at [882, 252] on input "3.60" at bounding box center [888, 251] width 43 height 17
type input "3.50"
type input "3.40"
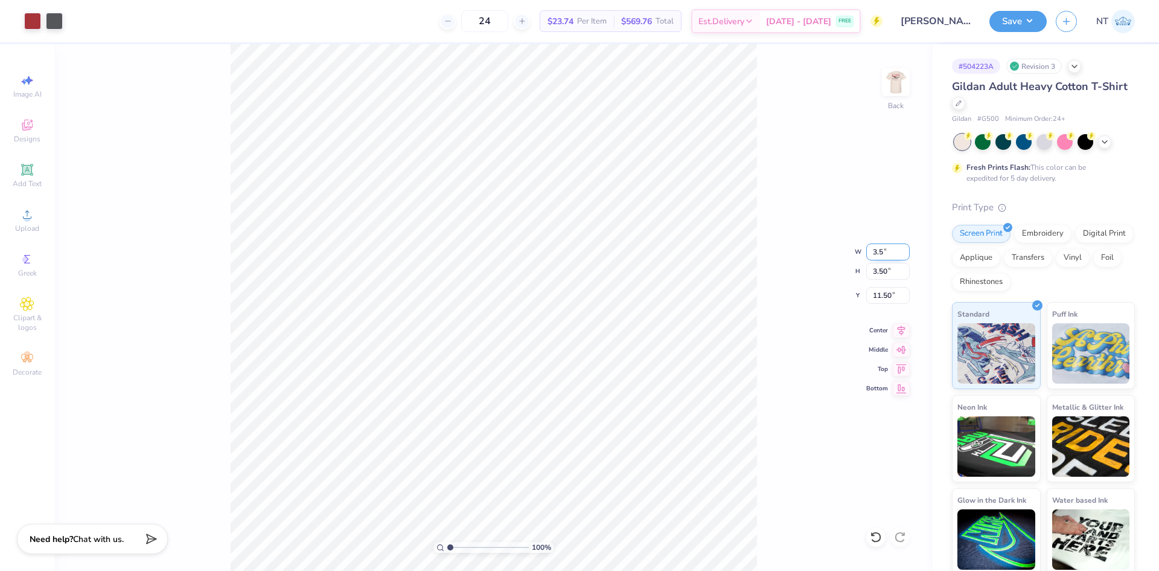
type input "11.55"
type input "3.00"
click at [892, 80] on img at bounding box center [896, 82] width 48 height 48
click at [905, 88] on img at bounding box center [896, 82] width 48 height 48
type input "1"
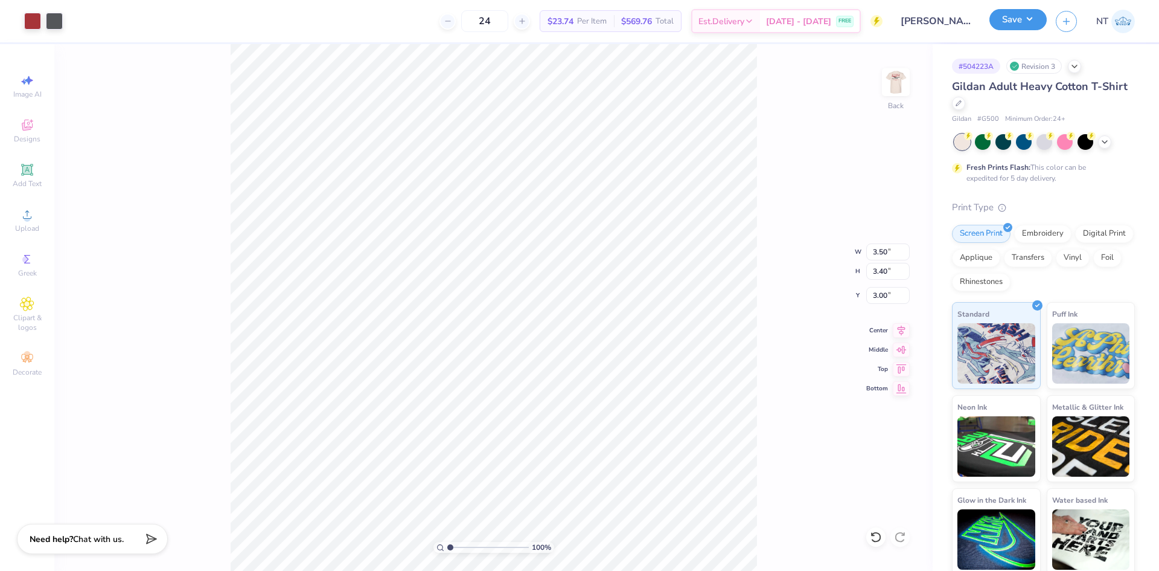
click at [1027, 20] on button "Save" at bounding box center [1018, 19] width 57 height 21
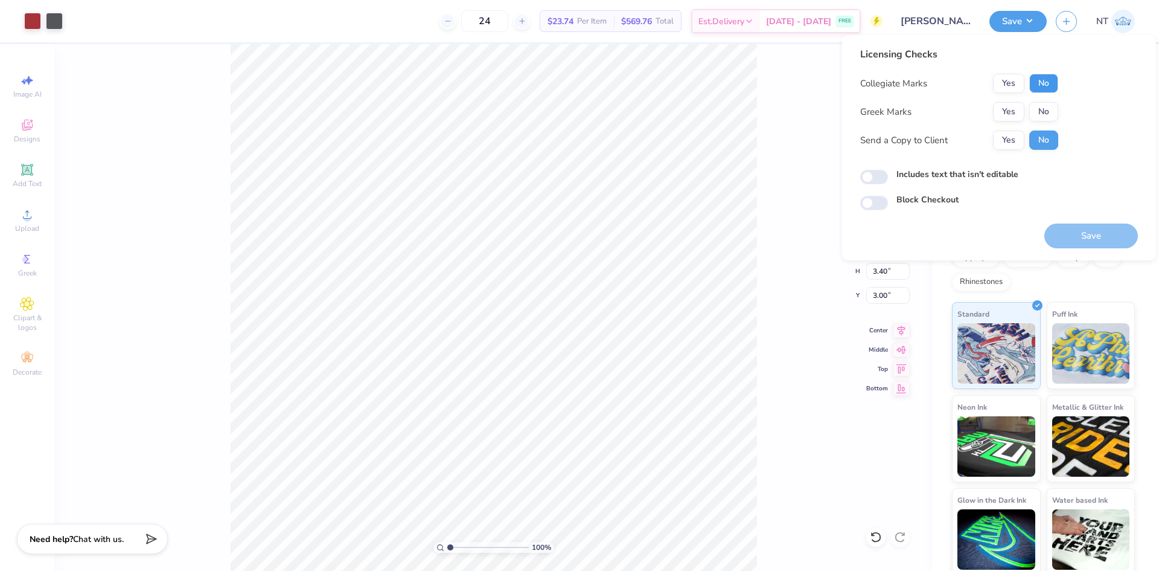
click at [1054, 82] on button "No" at bounding box center [1044, 83] width 29 height 19
click at [1012, 106] on button "Yes" at bounding box center [1008, 111] width 31 height 19
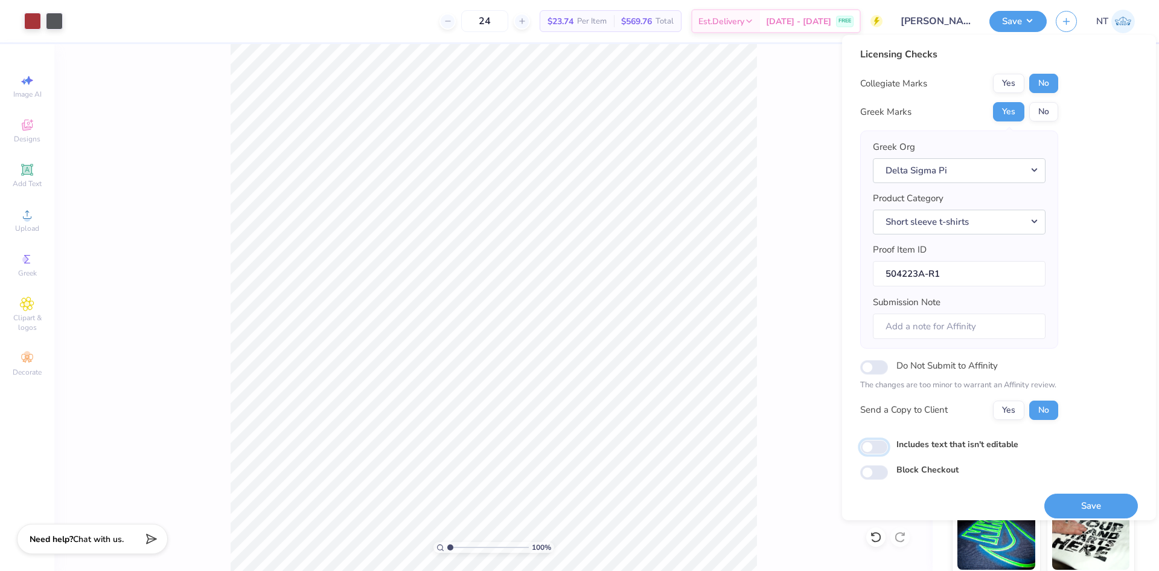
click at [880, 449] on input "Includes text that isn't editable" at bounding box center [875, 447] width 28 height 14
checkbox input "true"
click at [1022, 15] on button "Save" at bounding box center [1018, 19] width 57 height 21
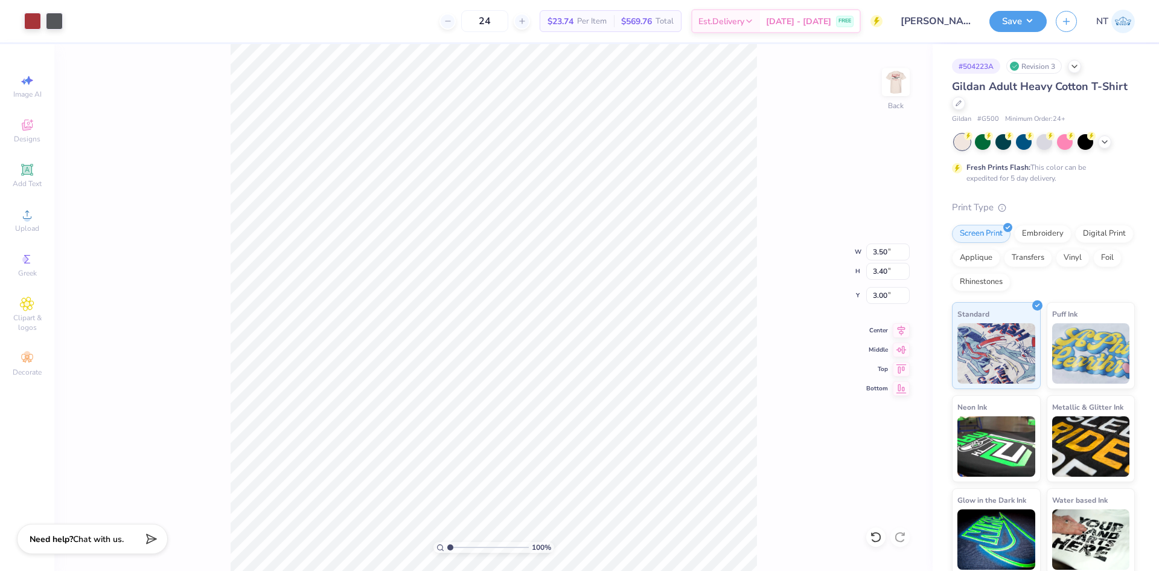
click at [914, 78] on div "100 % Back W 3.50 3.50 " H 3.40 3.40 " Y 3.00 3.00 " Center Middle Top Bottom" at bounding box center [493, 307] width 879 height 527
click at [898, 79] on img at bounding box center [896, 82] width 48 height 48
click at [887, 82] on img at bounding box center [896, 82] width 48 height 48
click at [1025, 25] on button "Save" at bounding box center [1018, 19] width 57 height 21
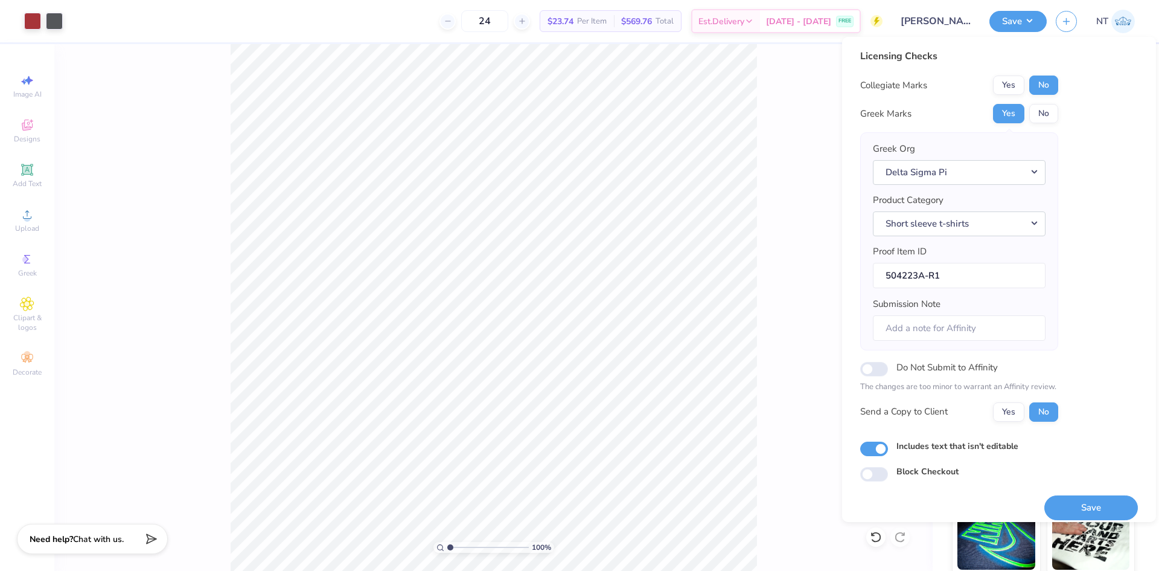
scroll to position [10, 0]
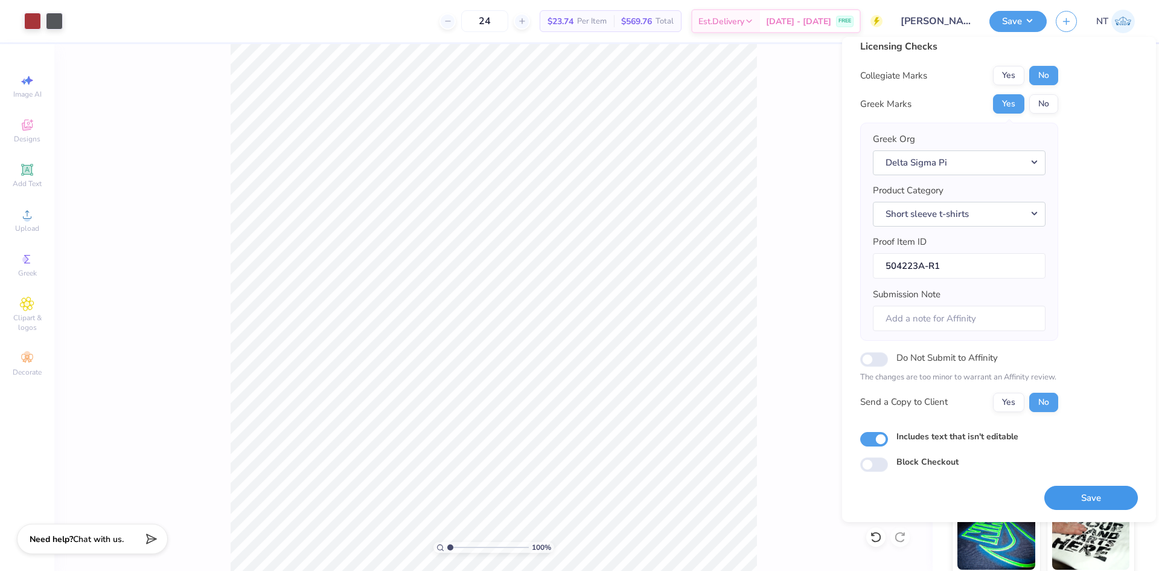
click at [1060, 492] on button "Save" at bounding box center [1092, 498] width 94 height 25
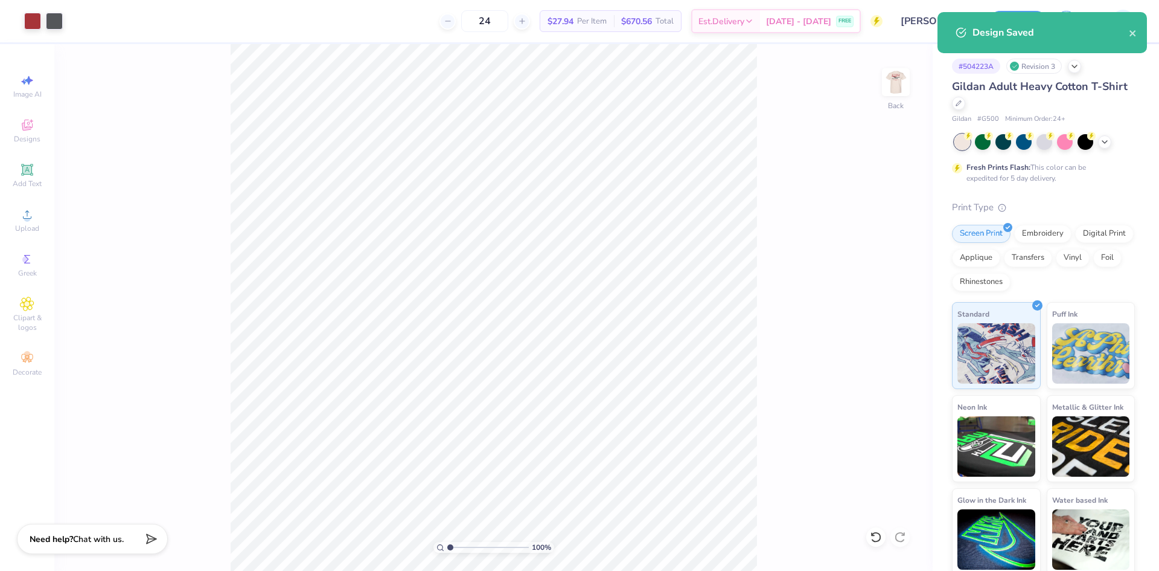
click at [1140, 33] on div "Design Saved" at bounding box center [1043, 32] width 210 height 41
click at [1137, 34] on icon "close" at bounding box center [1133, 33] width 8 height 10
